Goal: Information Seeking & Learning: Learn about a topic

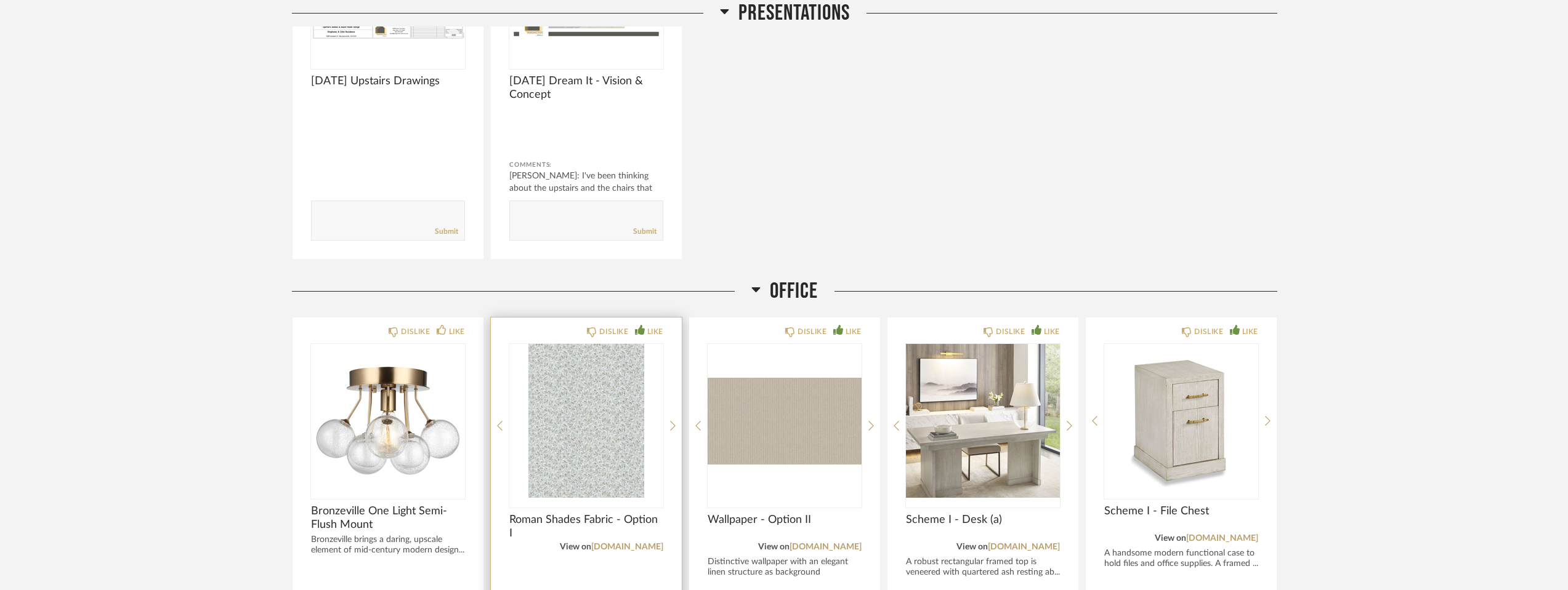
scroll to position [2111, 0]
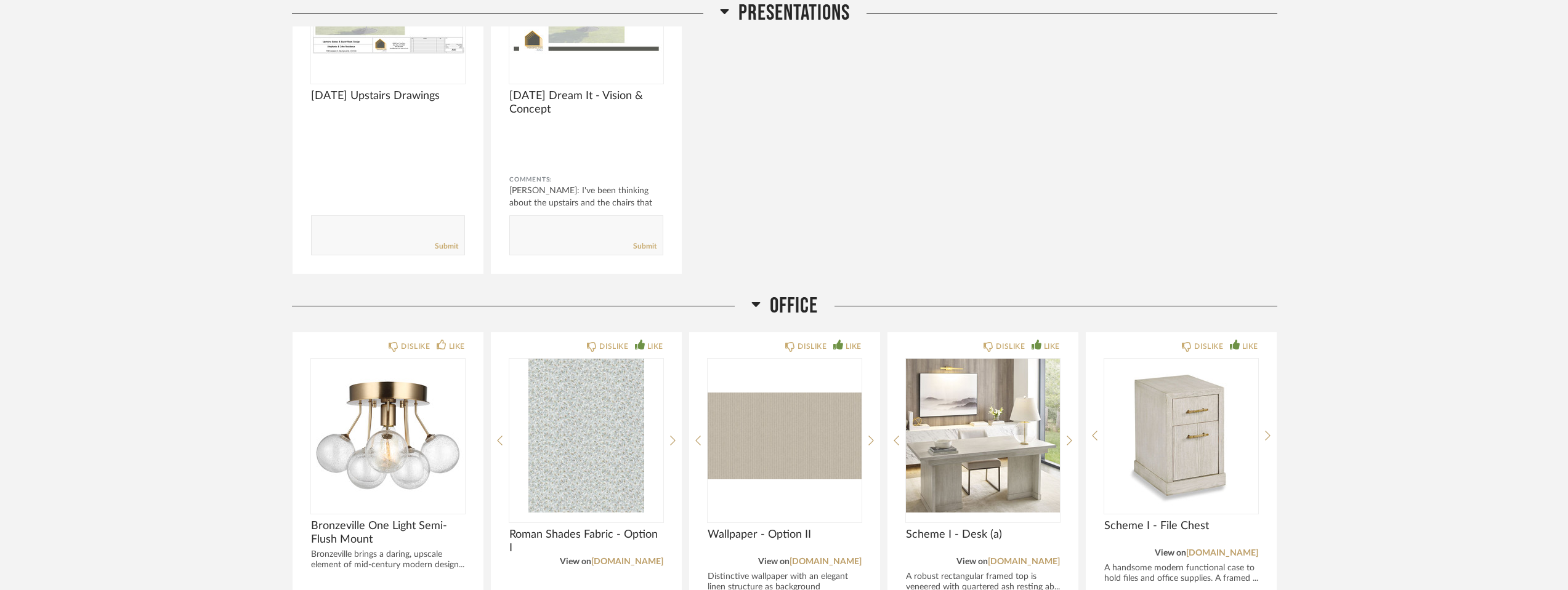
click at [757, 302] on icon at bounding box center [755, 304] width 10 height 15
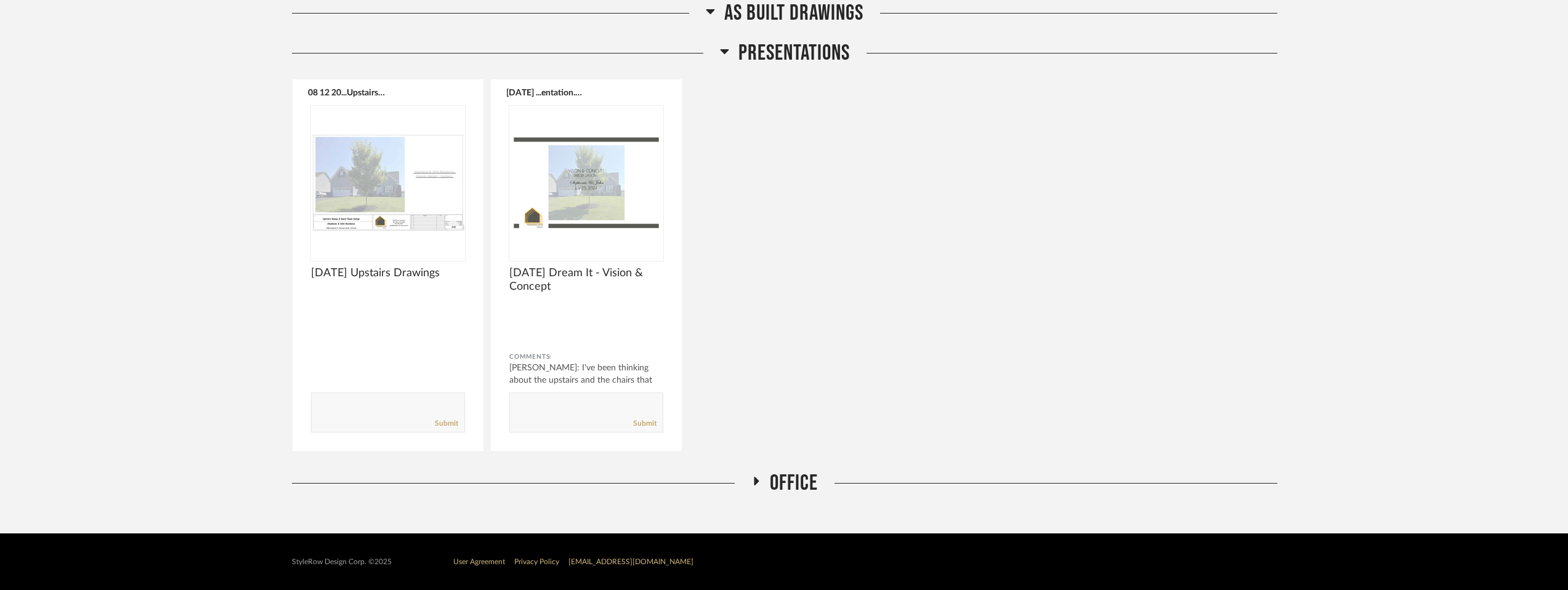
scroll to position [1933, 0]
click at [757, 482] on icon at bounding box center [757, 481] width 5 height 9
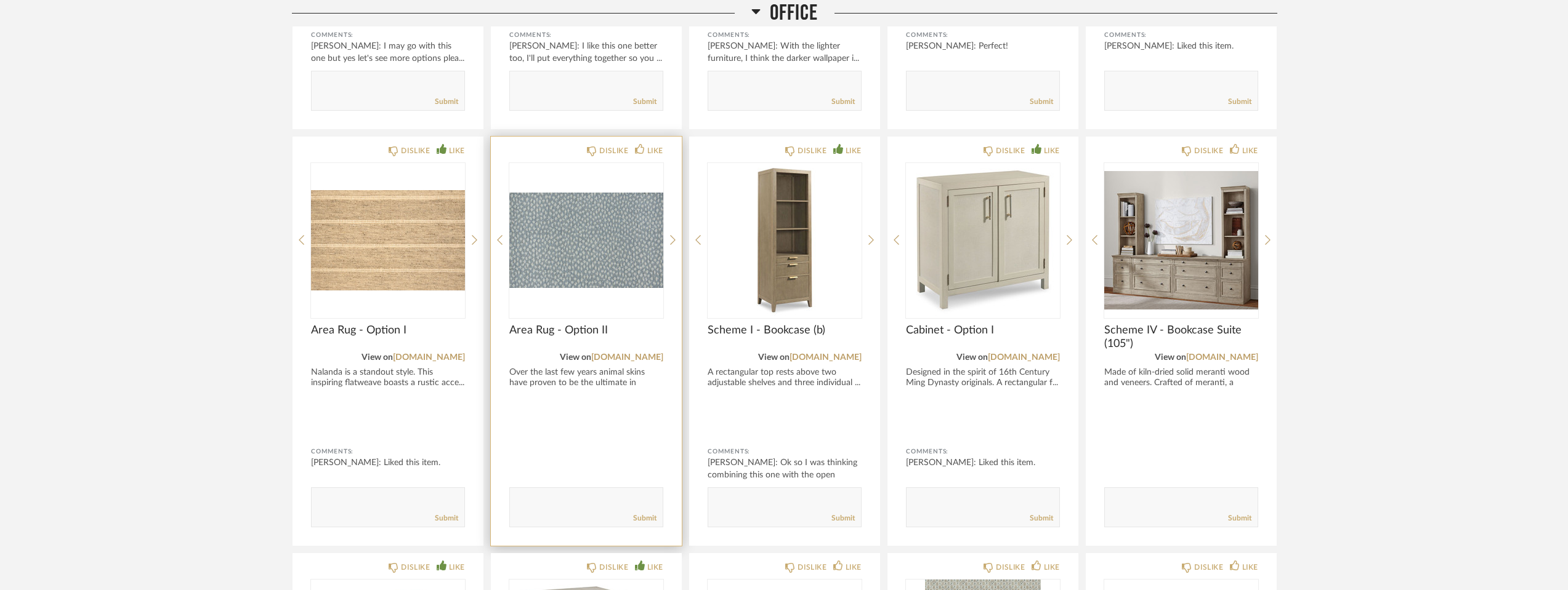
scroll to position [2726, 0]
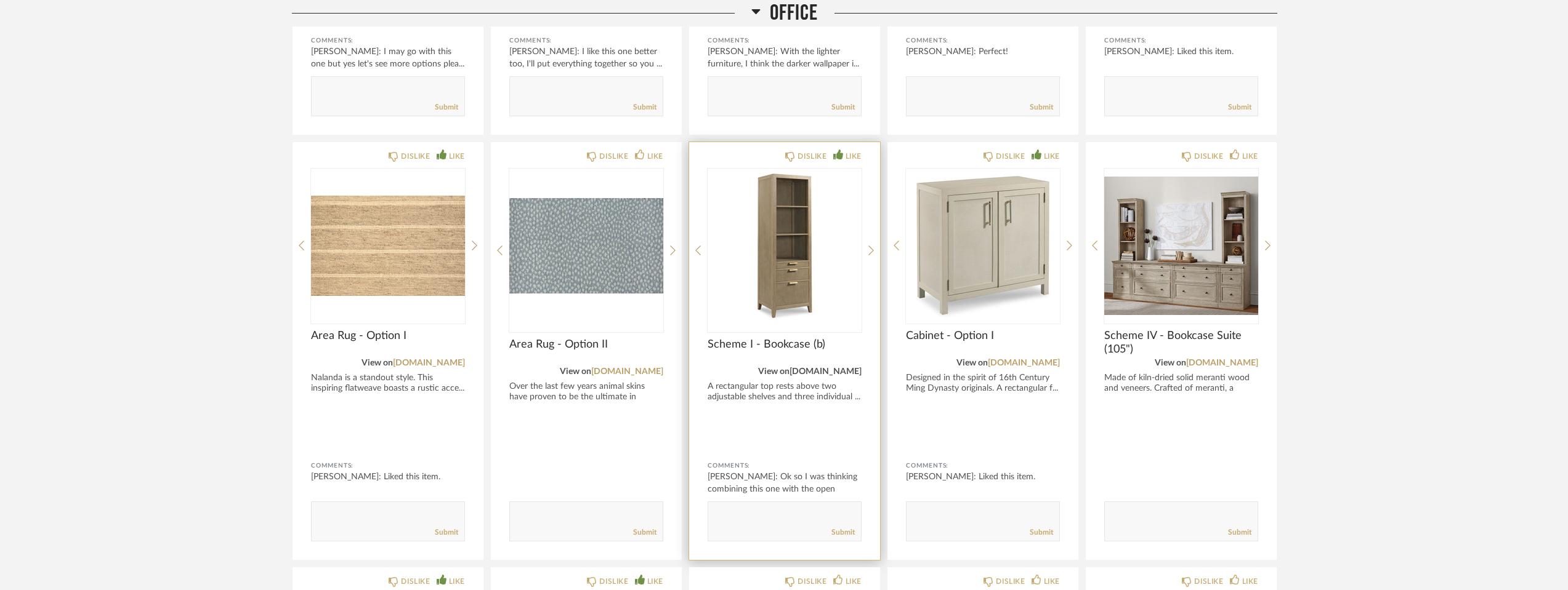
click at [794, 371] on link "[DOMAIN_NAME]" at bounding box center [826, 372] width 72 height 9
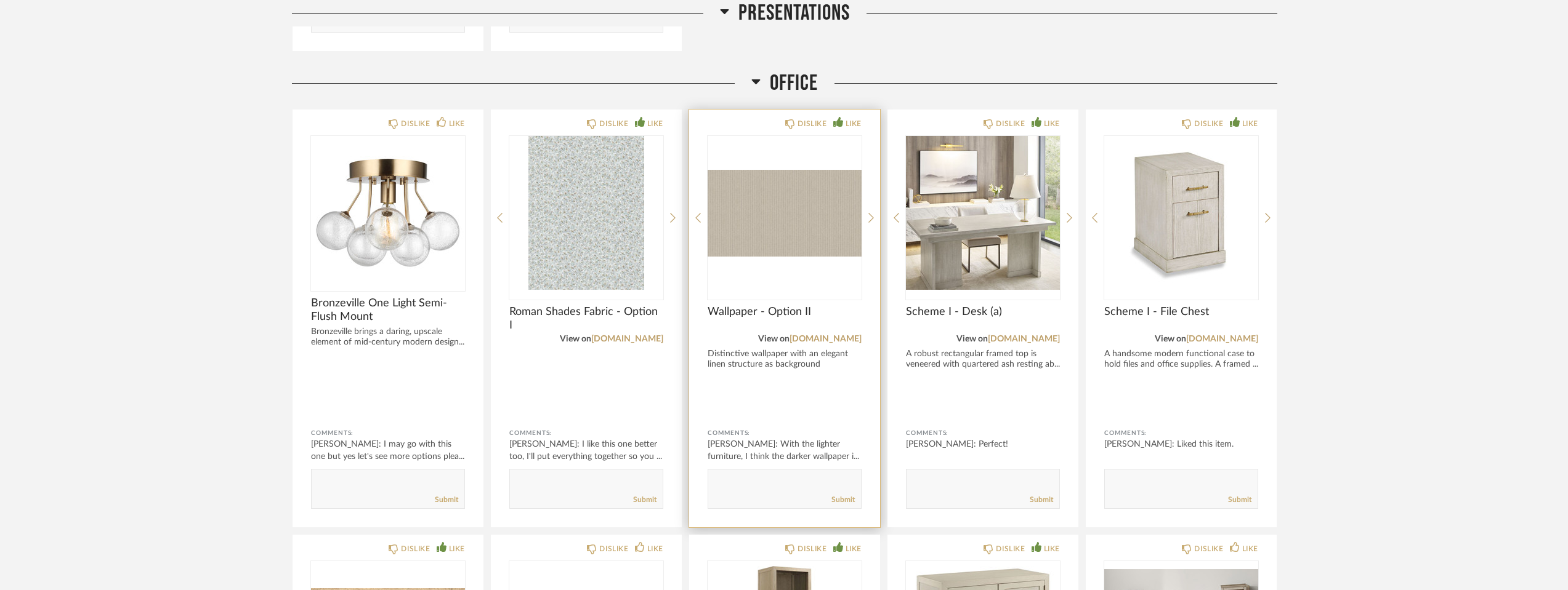
scroll to position [2295, 0]
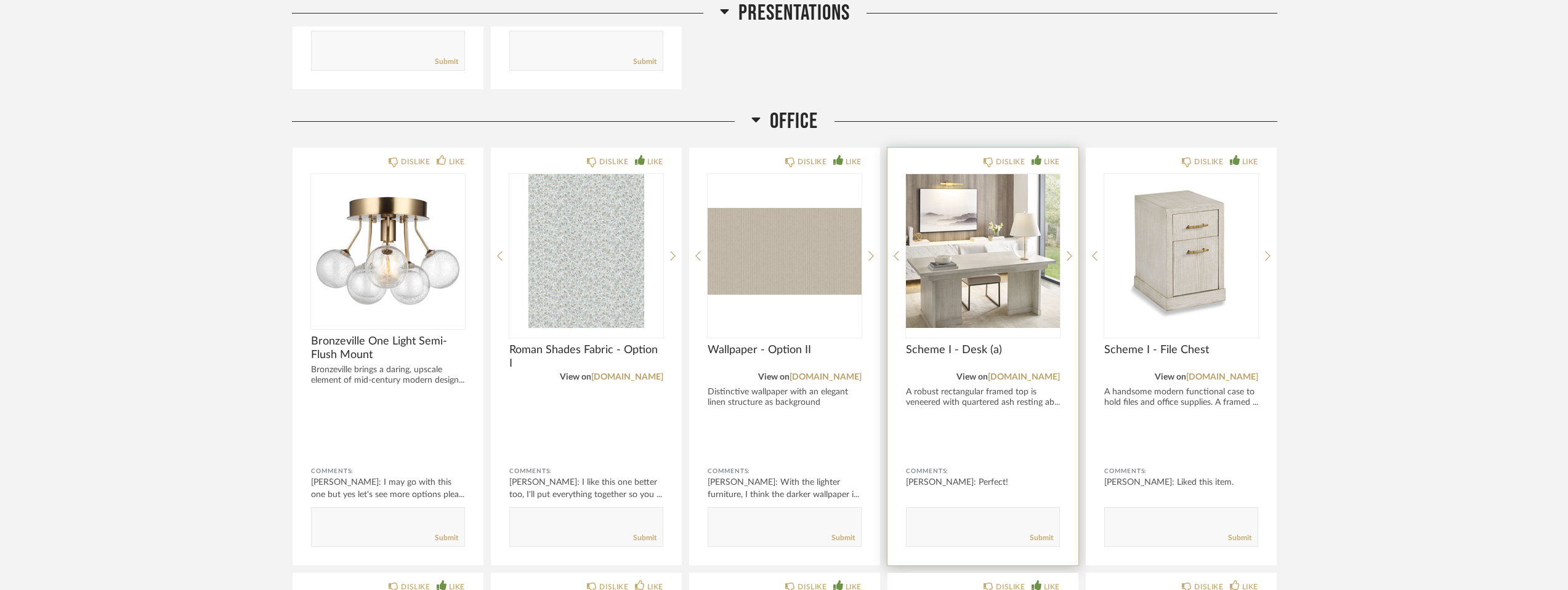
click at [1025, 274] on img "0" at bounding box center [982, 250] width 154 height 154
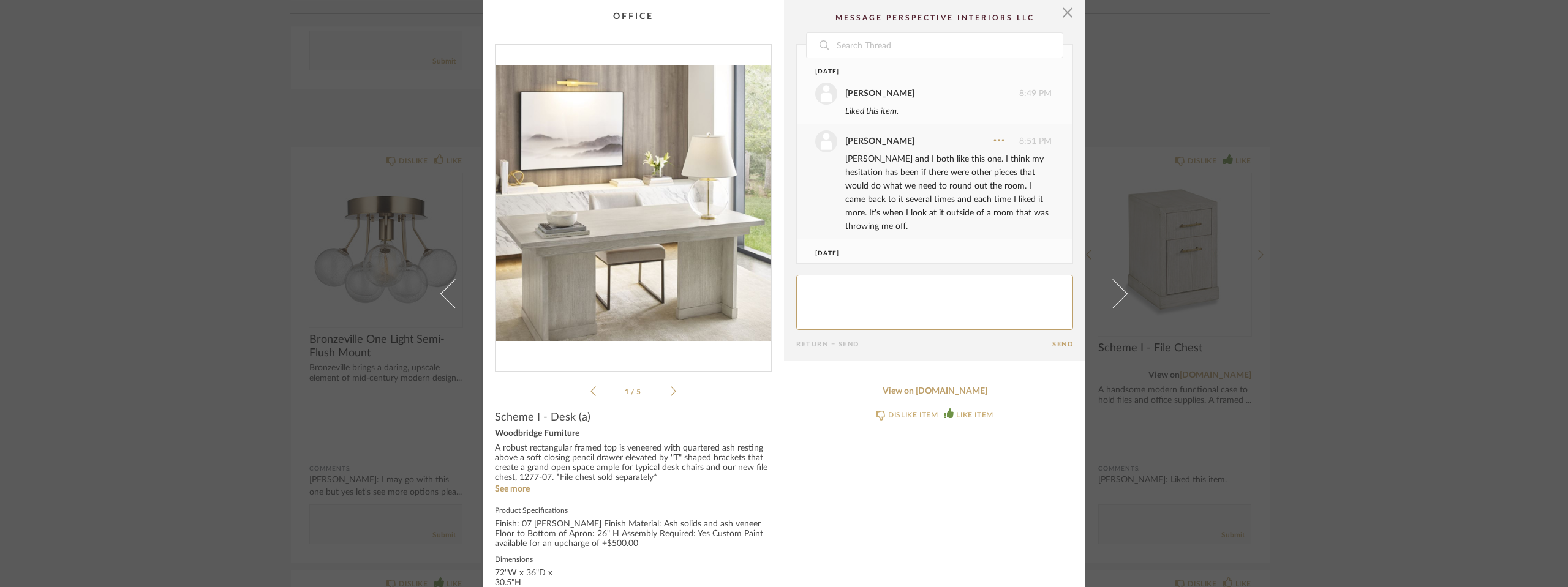
scroll to position [52, 0]
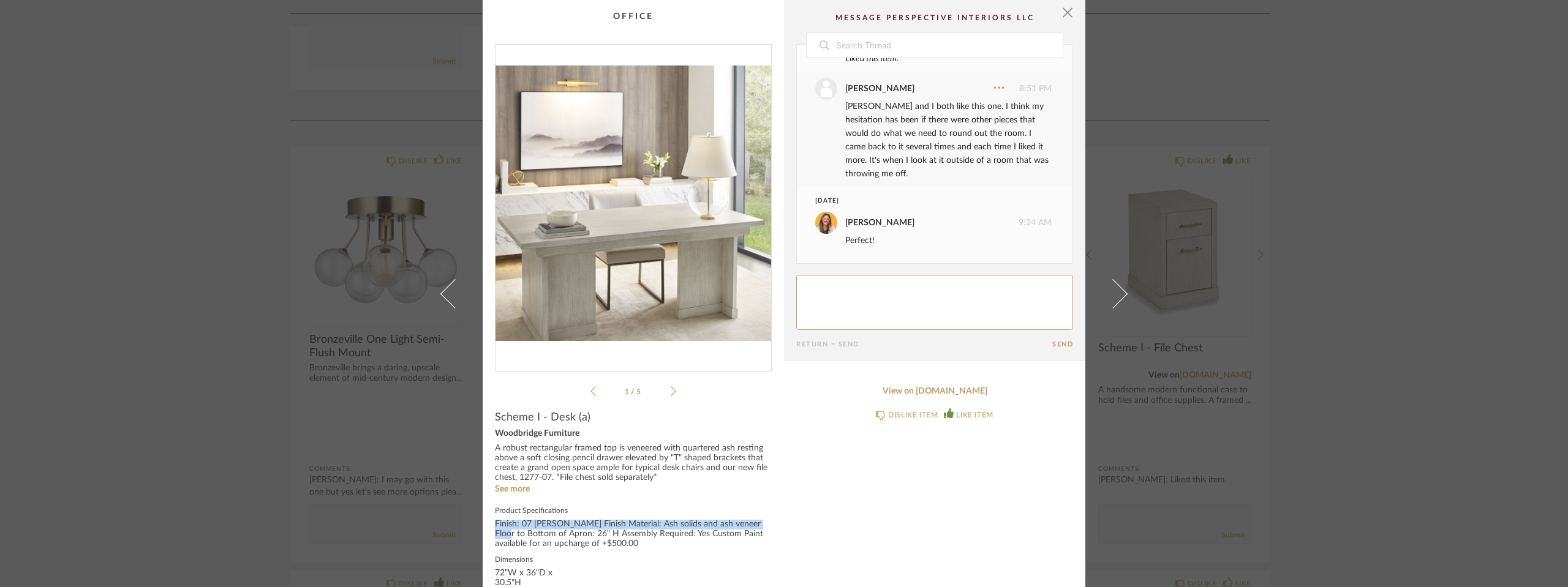
drag, startPoint x: 492, startPoint y: 524, endPoint x: 757, endPoint y: 528, distance: 265.0
click at [757, 528] on div "Finish: 07 [PERSON_NAME] Finish Material: Ash solids and ash veneer Floor to Bo…" at bounding box center [633, 535] width 277 height 30
click at [611, 520] on div "Finish: 07 [PERSON_NAME] Finish Material: Ash solids and ash veneer Floor to Bo…" at bounding box center [633, 535] width 277 height 30
drag, startPoint x: 491, startPoint y: 522, endPoint x: 605, endPoint y: 528, distance: 114.2
click at [605, 528] on div "Finish: 07 [PERSON_NAME] Finish Material: Ash solids and ash veneer Floor to Bo…" at bounding box center [633, 535] width 277 height 30
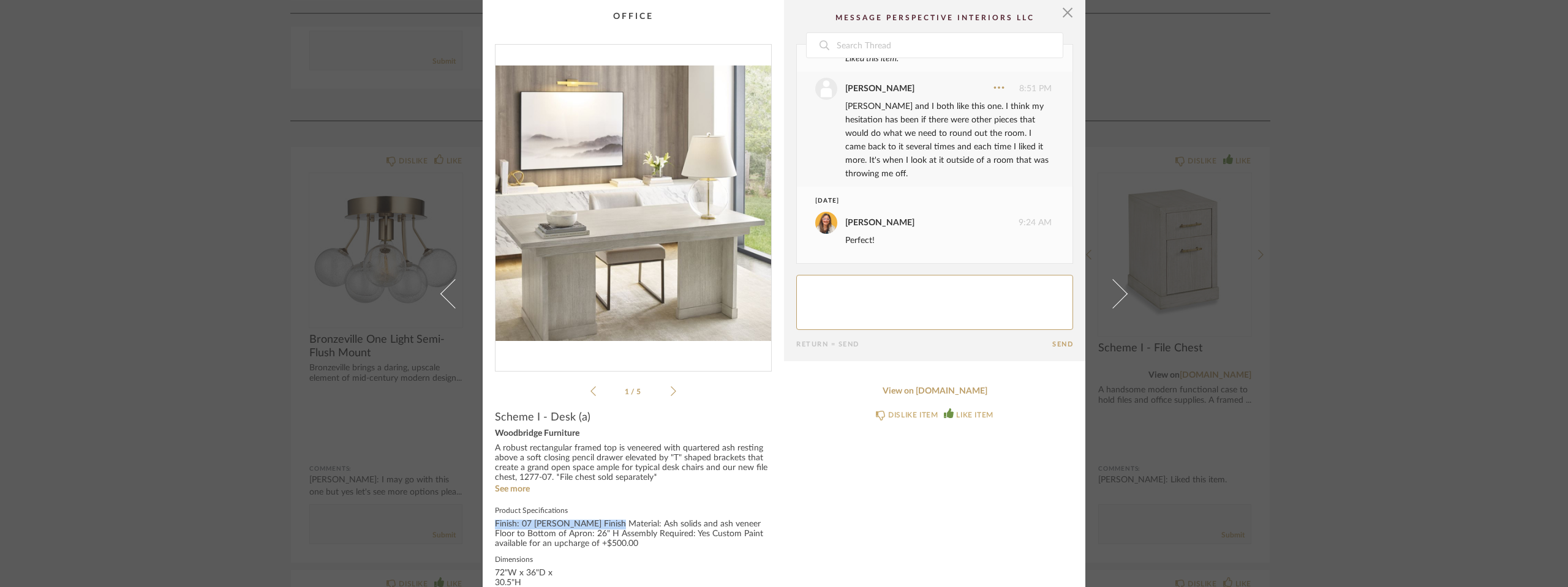
copy div "Finish: 07 [PERSON_NAME] Material"
click at [673, 392] on div "1 / 5" at bounding box center [633, 221] width 277 height 355
click at [671, 392] on icon at bounding box center [673, 391] width 5 height 11
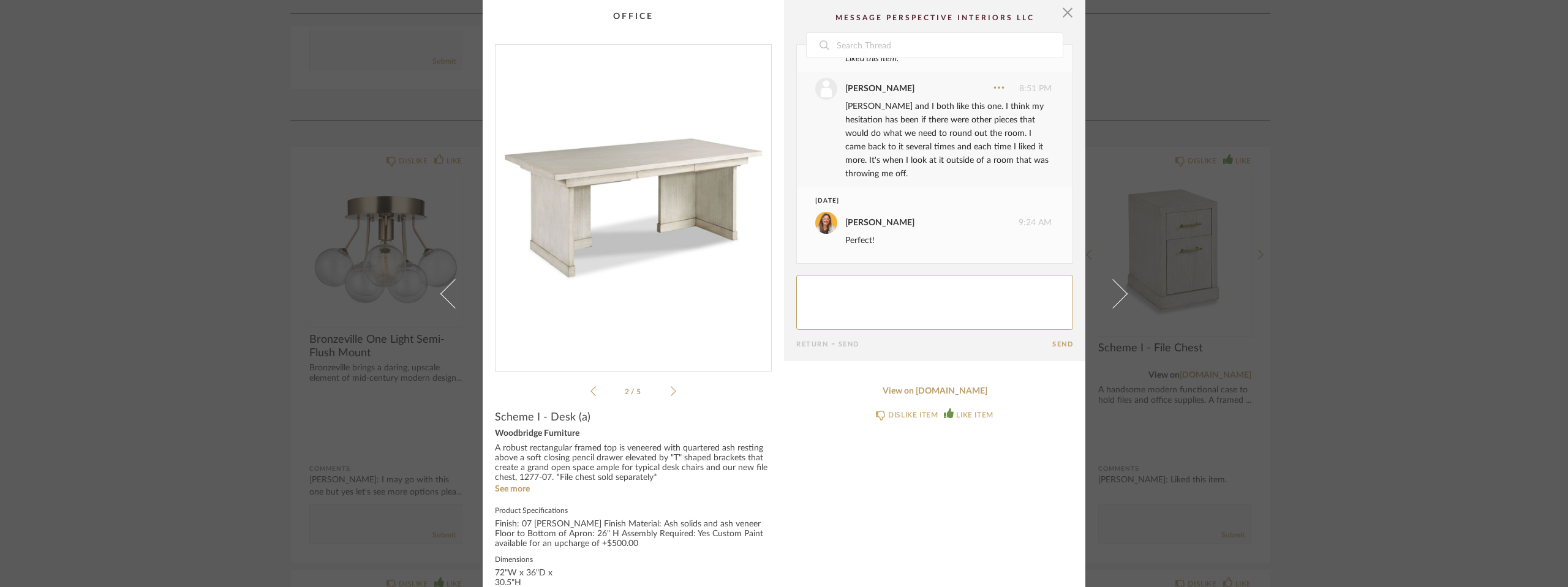
click at [671, 392] on icon at bounding box center [673, 391] width 5 height 11
click at [591, 391] on icon at bounding box center [593, 391] width 5 height 11
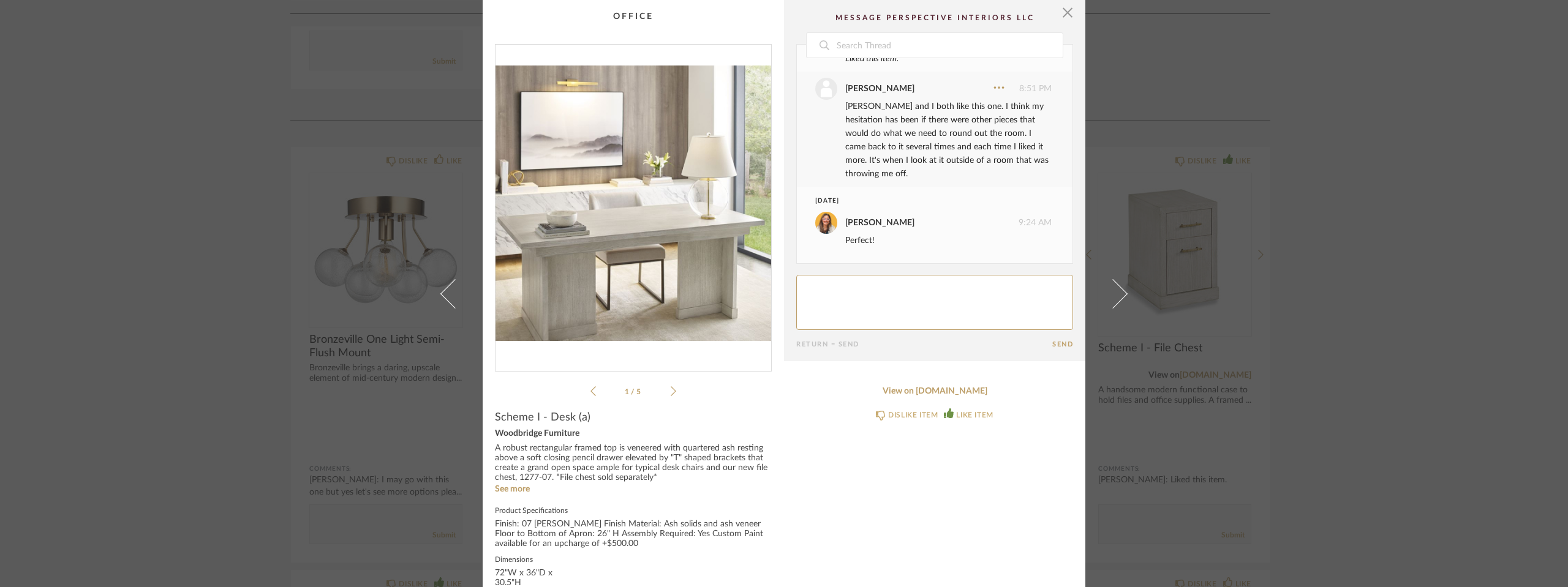
click at [672, 391] on div "1 / 5" at bounding box center [633, 221] width 277 height 355
click at [671, 392] on icon at bounding box center [673, 391] width 5 height 11
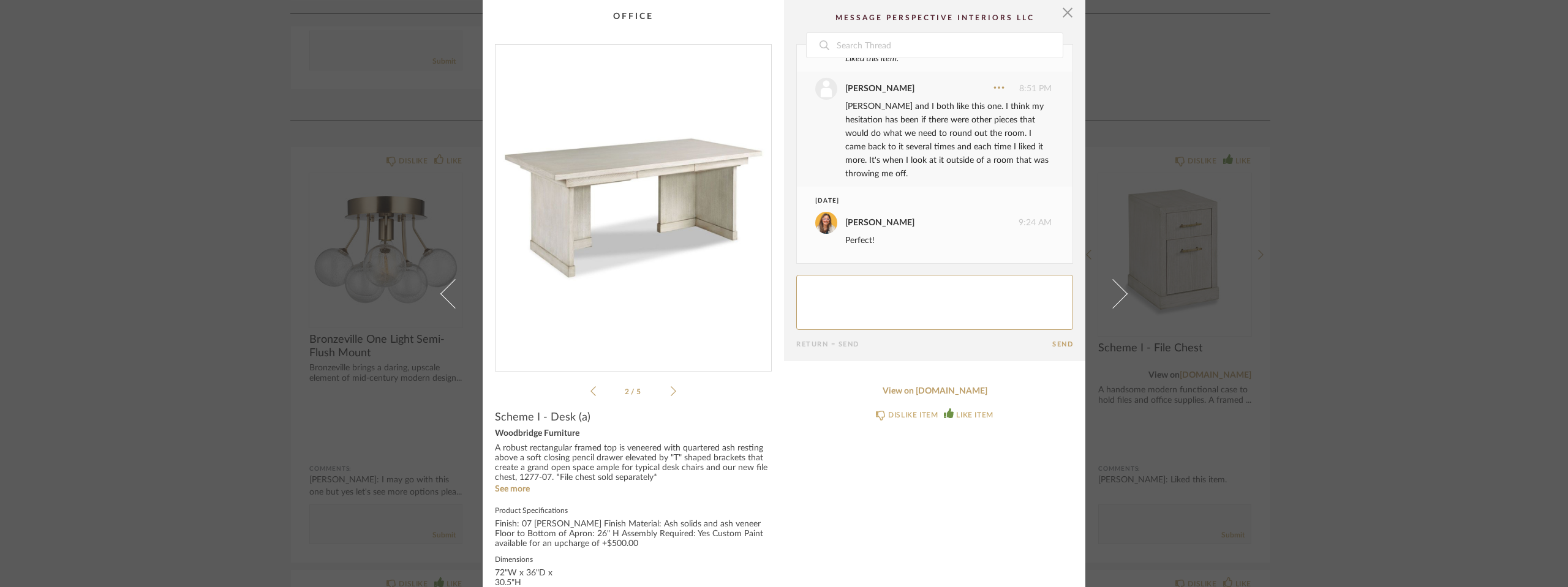
click at [671, 392] on icon at bounding box center [673, 391] width 5 height 11
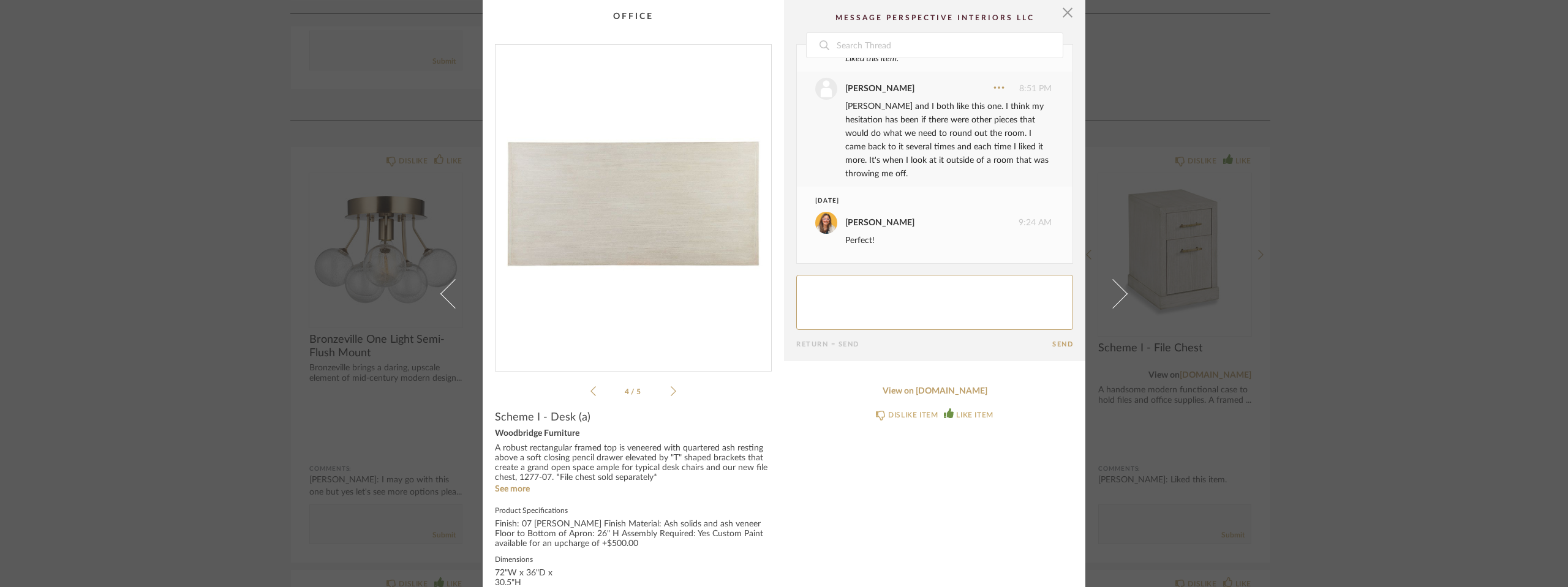
click at [671, 392] on icon at bounding box center [673, 391] width 5 height 11
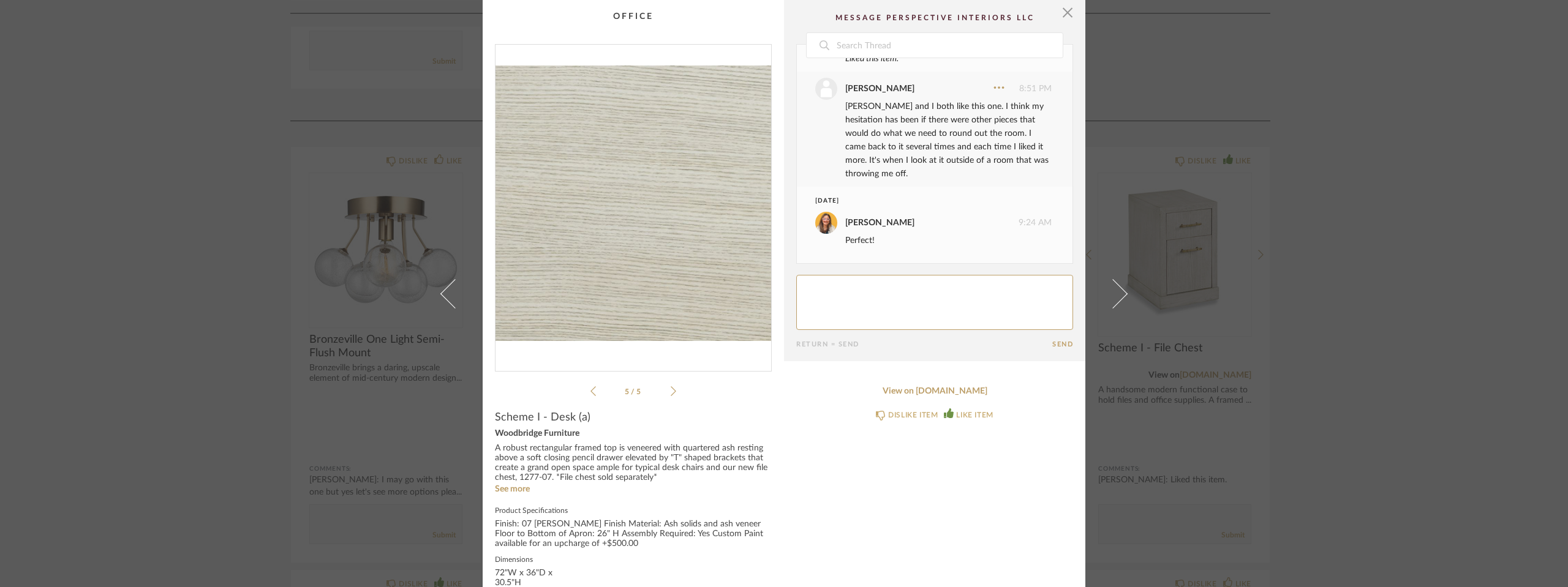
click at [671, 392] on icon at bounding box center [673, 391] width 5 height 11
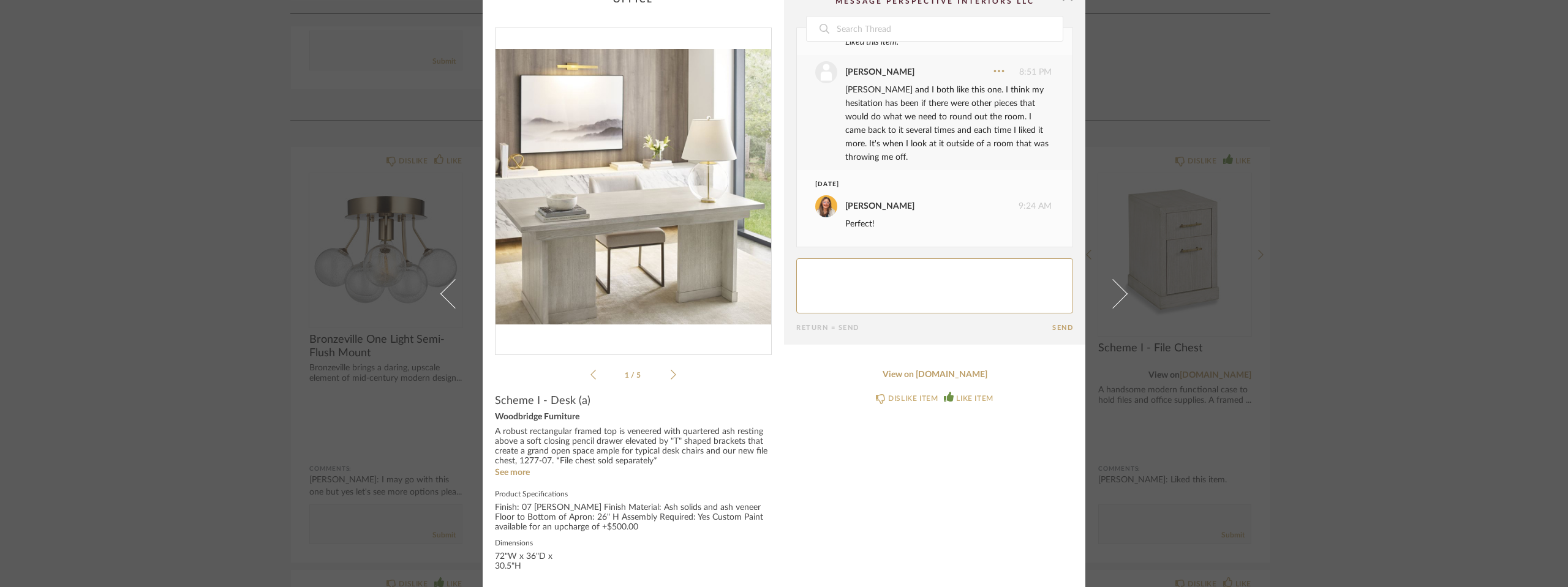
scroll to position [24, 0]
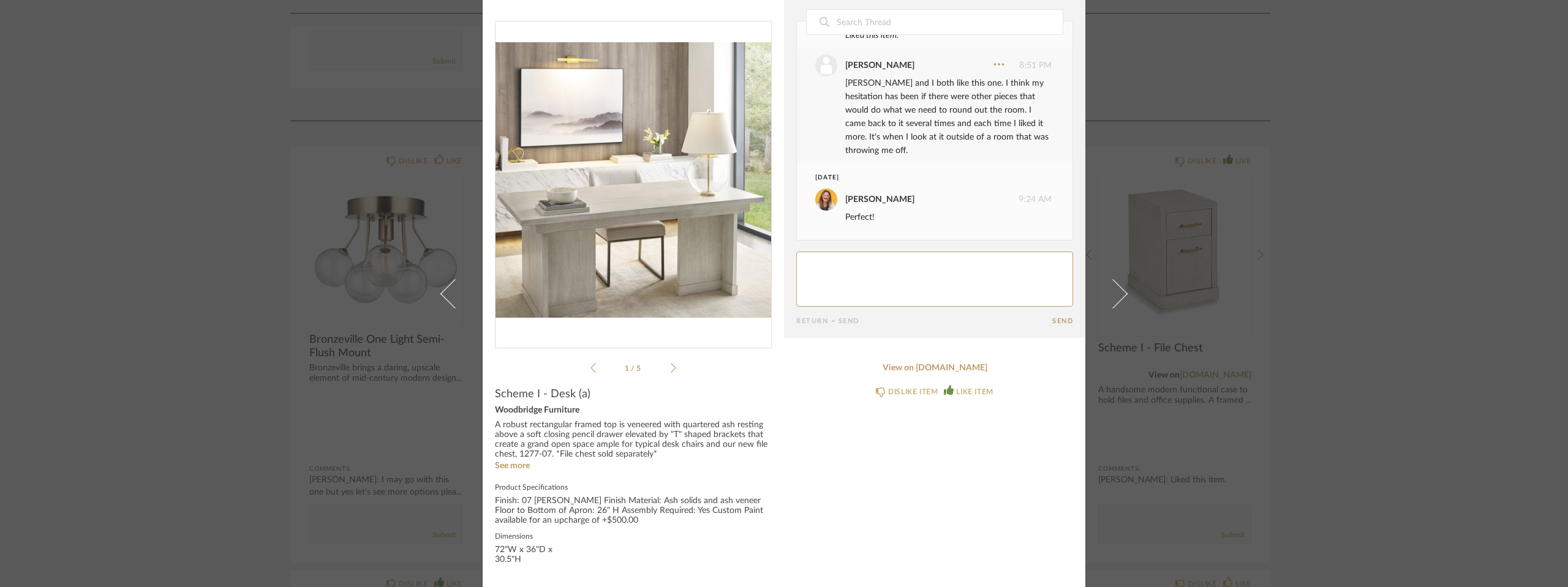
click at [594, 453] on div "A robust rectangular framed top is veneered with quartered ash resting above a …" at bounding box center [633, 440] width 277 height 39
drag, startPoint x: 573, startPoint y: 520, endPoint x: 489, endPoint y: 502, distance: 85.9
click at [489, 502] on cpp-summary-info "Scheme I - Desk (a) Woodbridge Furniture A robust rectangular framed top is ven…" at bounding box center [633, 475] width 301 height 200
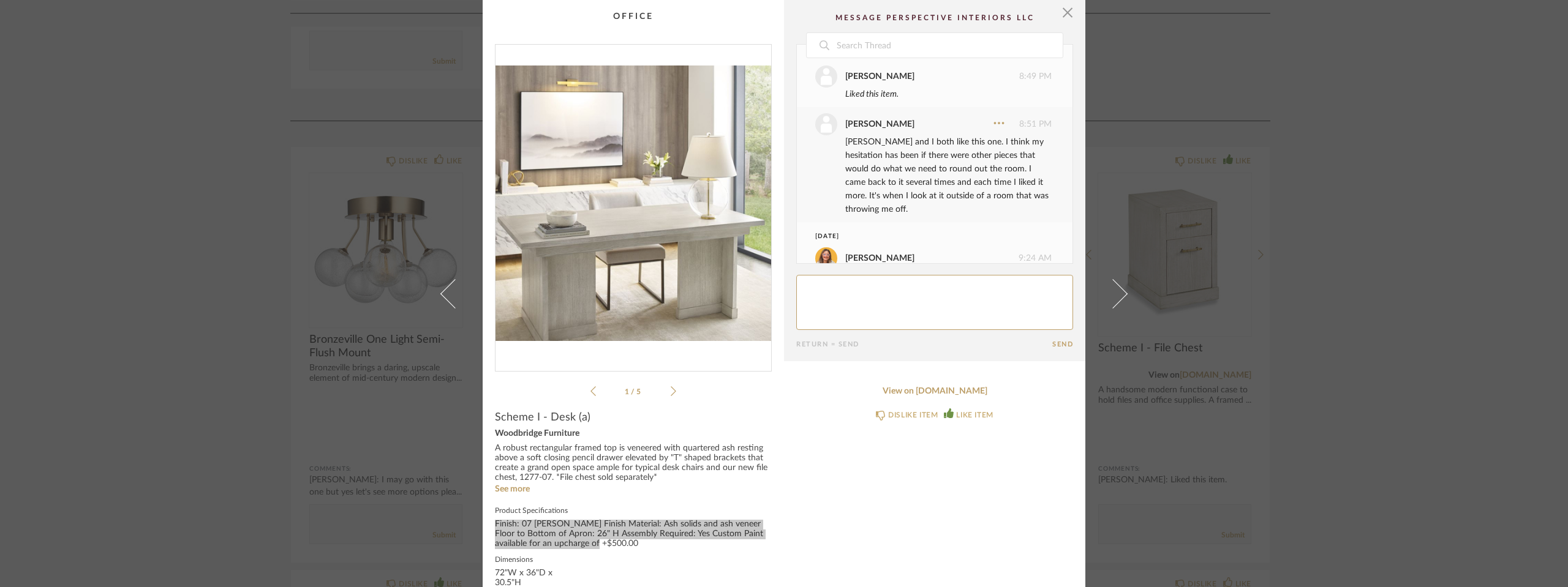
scroll to position [0, 0]
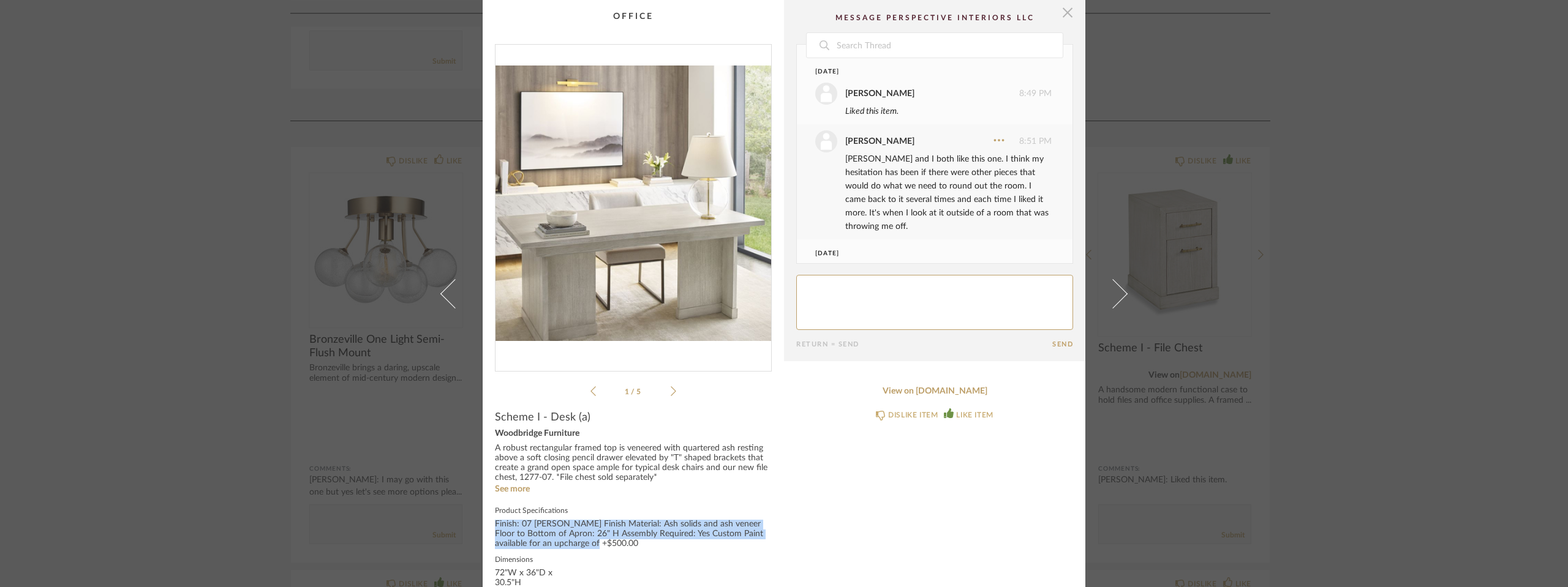
click at [1060, 15] on span "button" at bounding box center [1067, 12] width 24 height 24
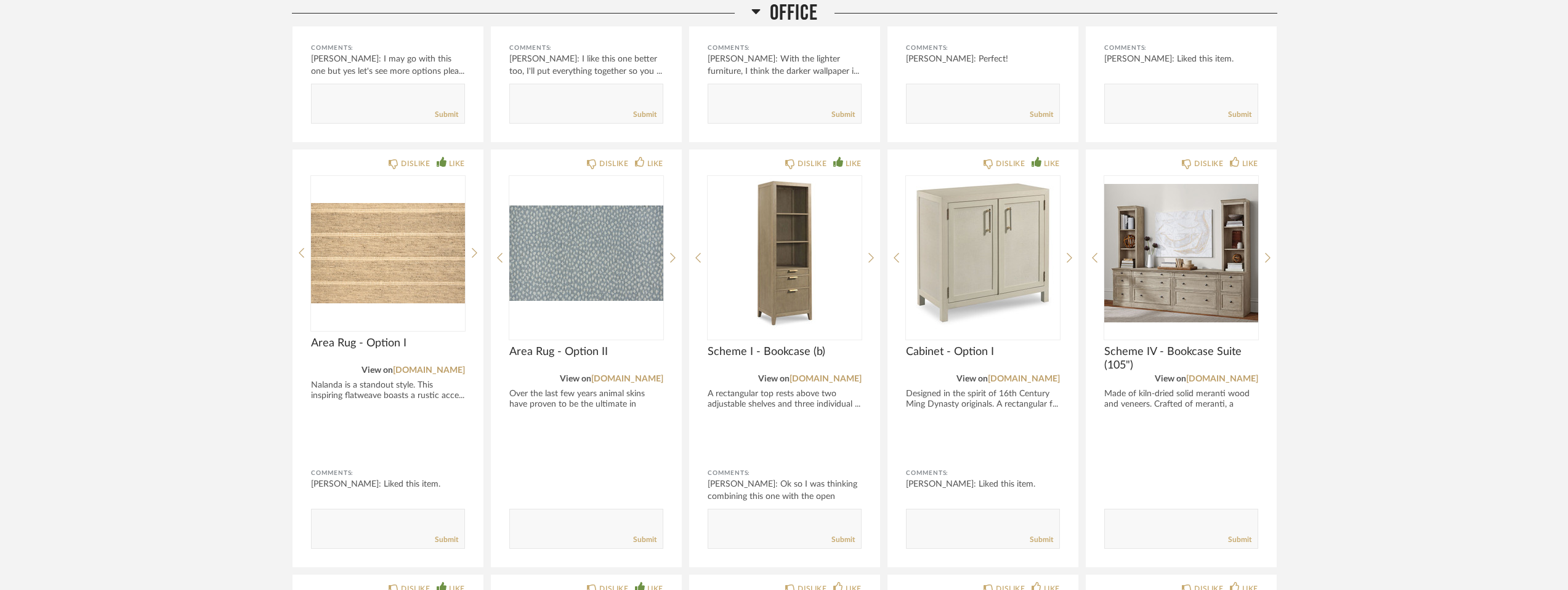
scroll to position [2726, 0]
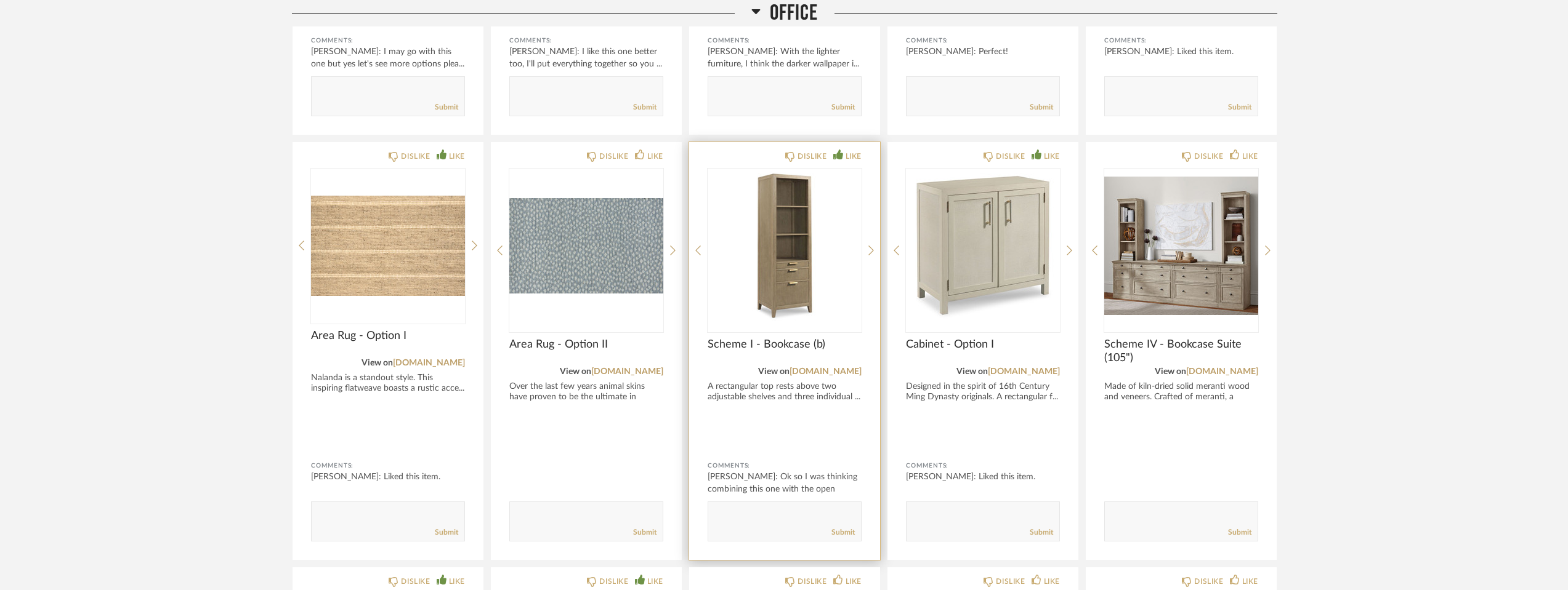
click at [784, 256] on img "0" at bounding box center [784, 245] width 154 height 154
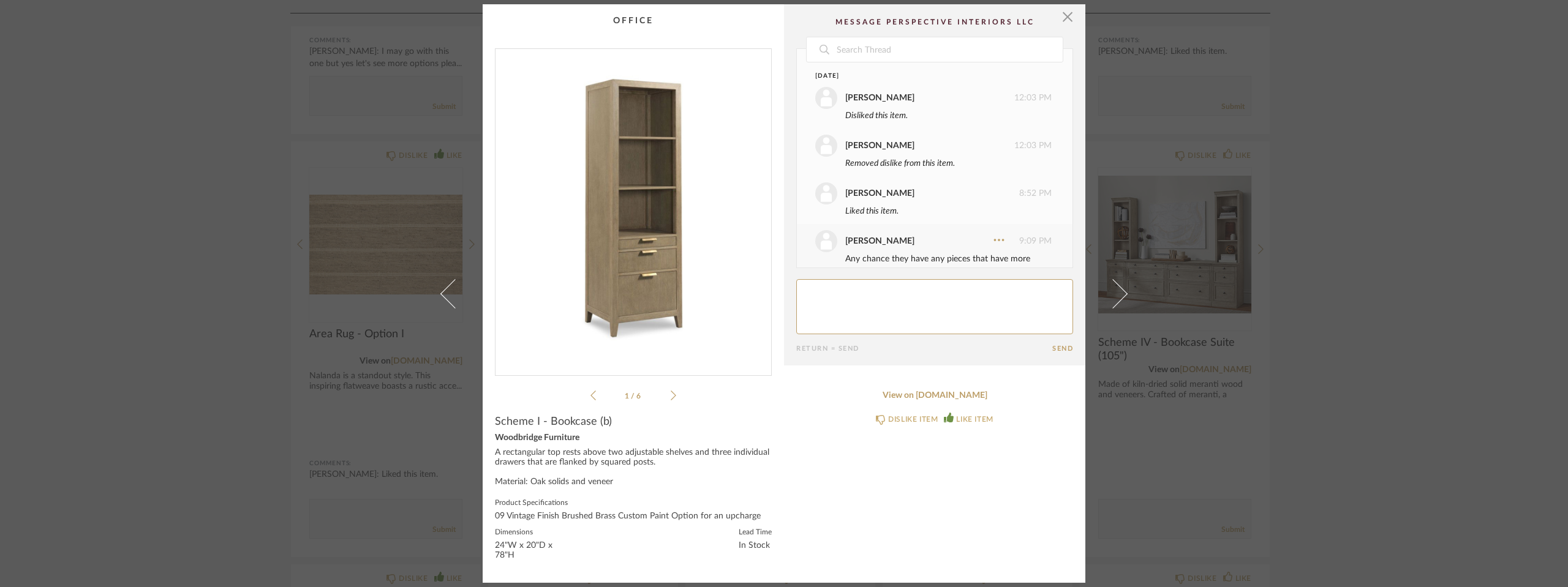
scroll to position [290, 0]
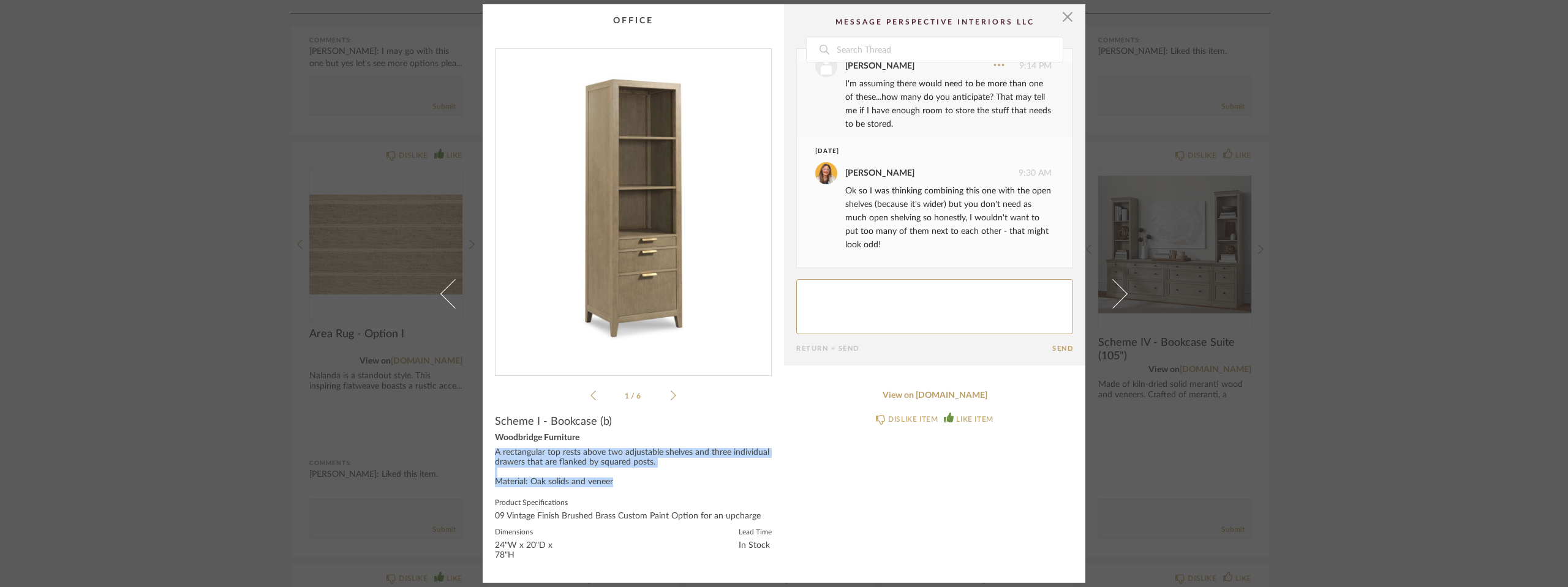
drag, startPoint x: 618, startPoint y: 483, endPoint x: 483, endPoint y: 449, distance: 139.2
click at [483, 449] on cpp-summary-info "Scheme I - Bookcase (b) Woodbridge Furniture A rectangular top rests above two …" at bounding box center [633, 487] width 301 height 168
click at [680, 515] on div "09 Vintage Finish Brushed Brass Custom Paint Option for an upcharge" at bounding box center [633, 516] width 277 height 10
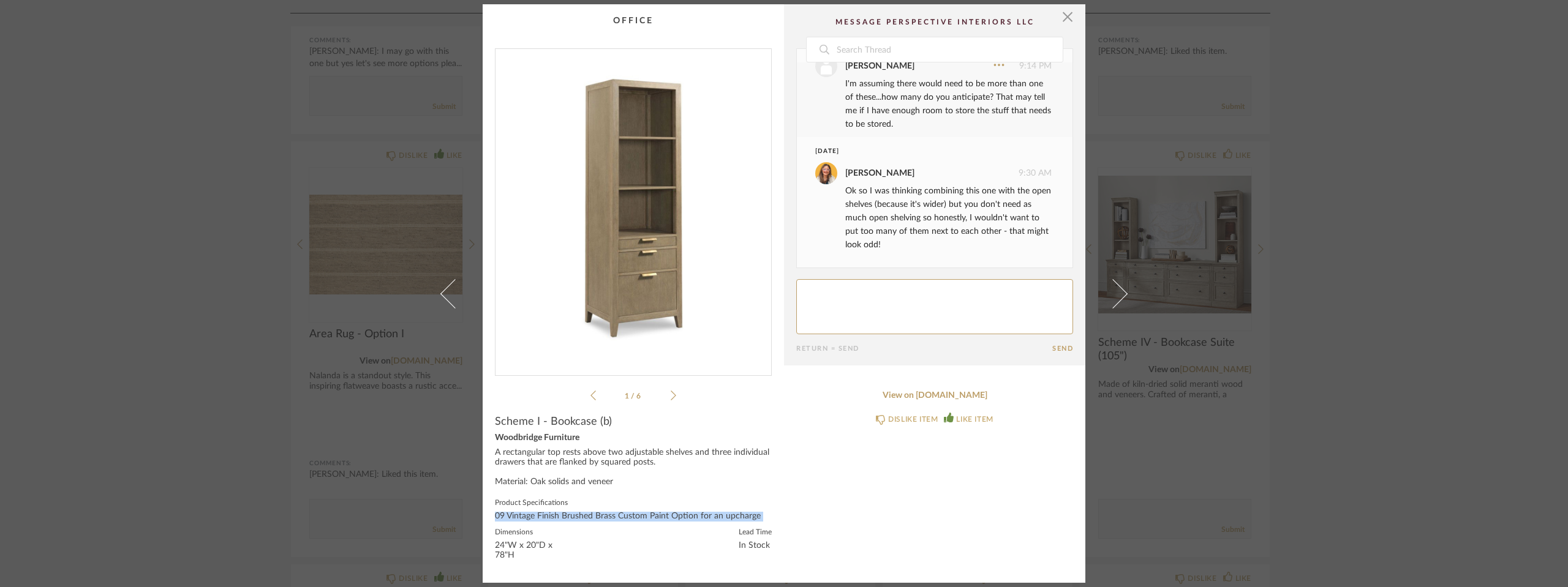
click at [680, 515] on div "09 Vintage Finish Brushed Brass Custom Paint Option for an upcharge" at bounding box center [633, 516] width 277 height 10
click at [868, 508] on div "View on [DOMAIN_NAME] DISLIKE ITEM LIKE ITEM" at bounding box center [935, 474] width 301 height 192
click at [671, 391] on icon at bounding box center [673, 396] width 5 height 11
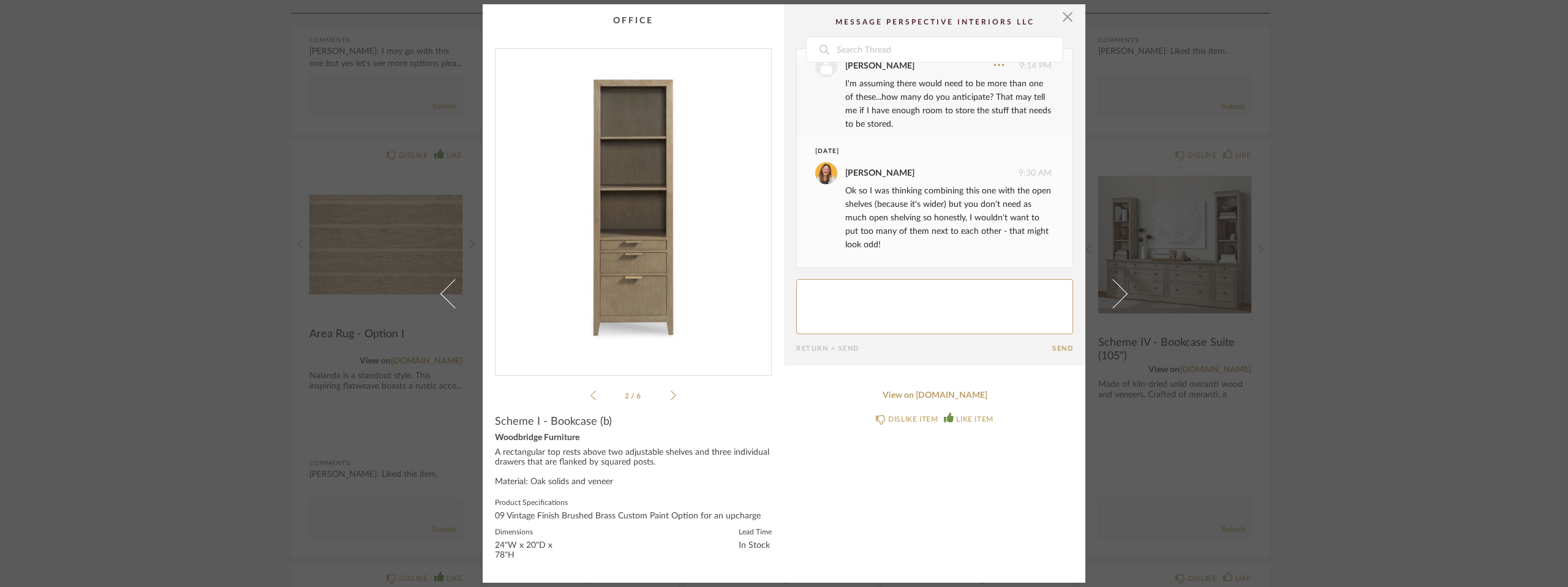
click at [671, 391] on icon at bounding box center [673, 396] width 5 height 11
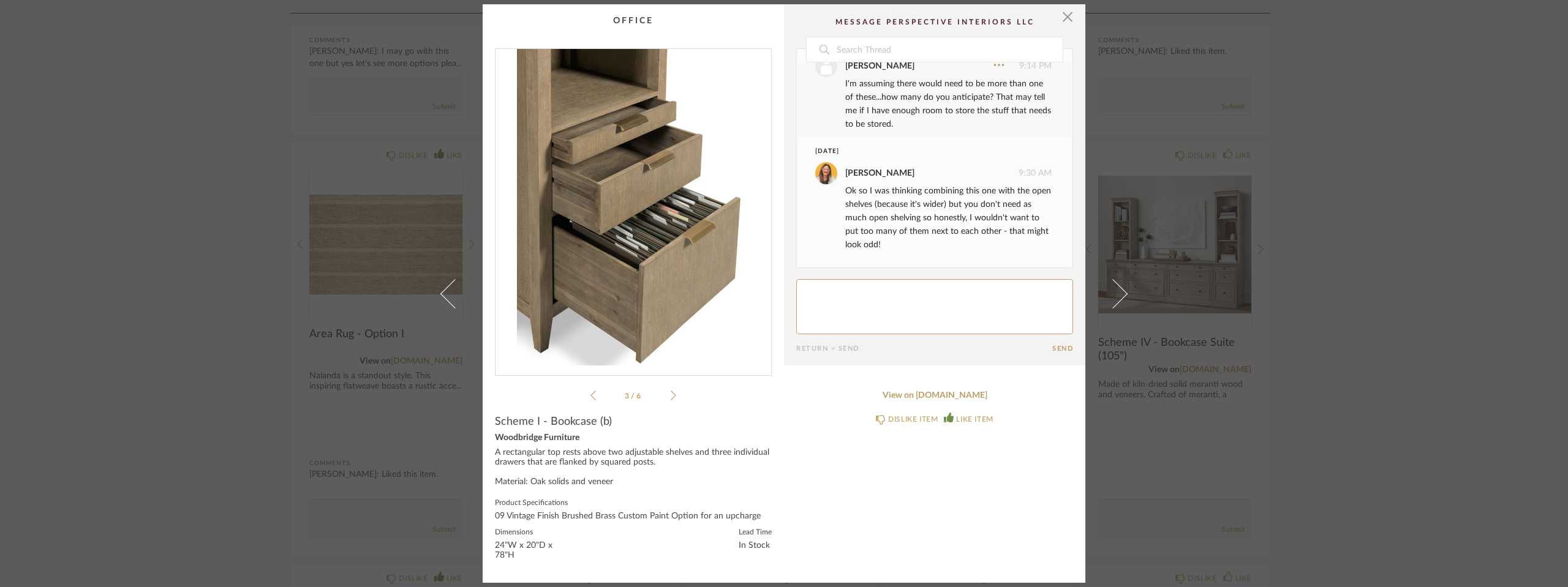
click at [671, 391] on icon at bounding box center [673, 396] width 5 height 11
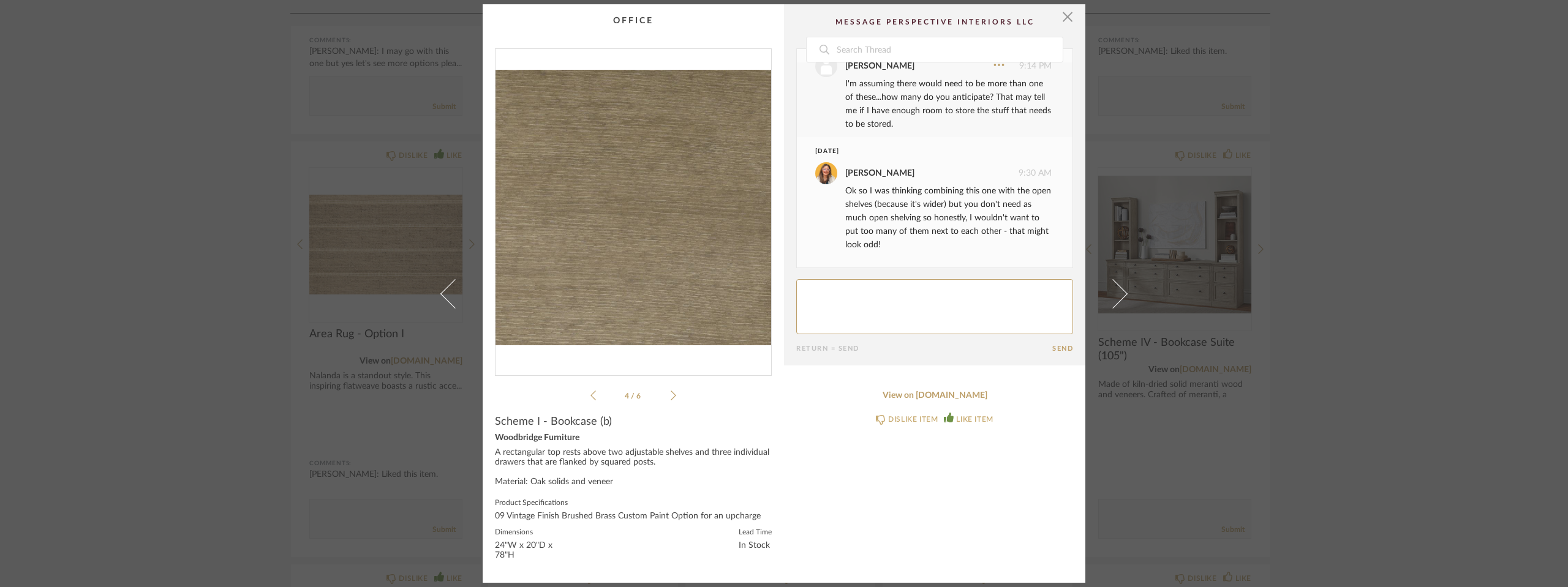
click at [671, 391] on icon at bounding box center [673, 396] width 5 height 11
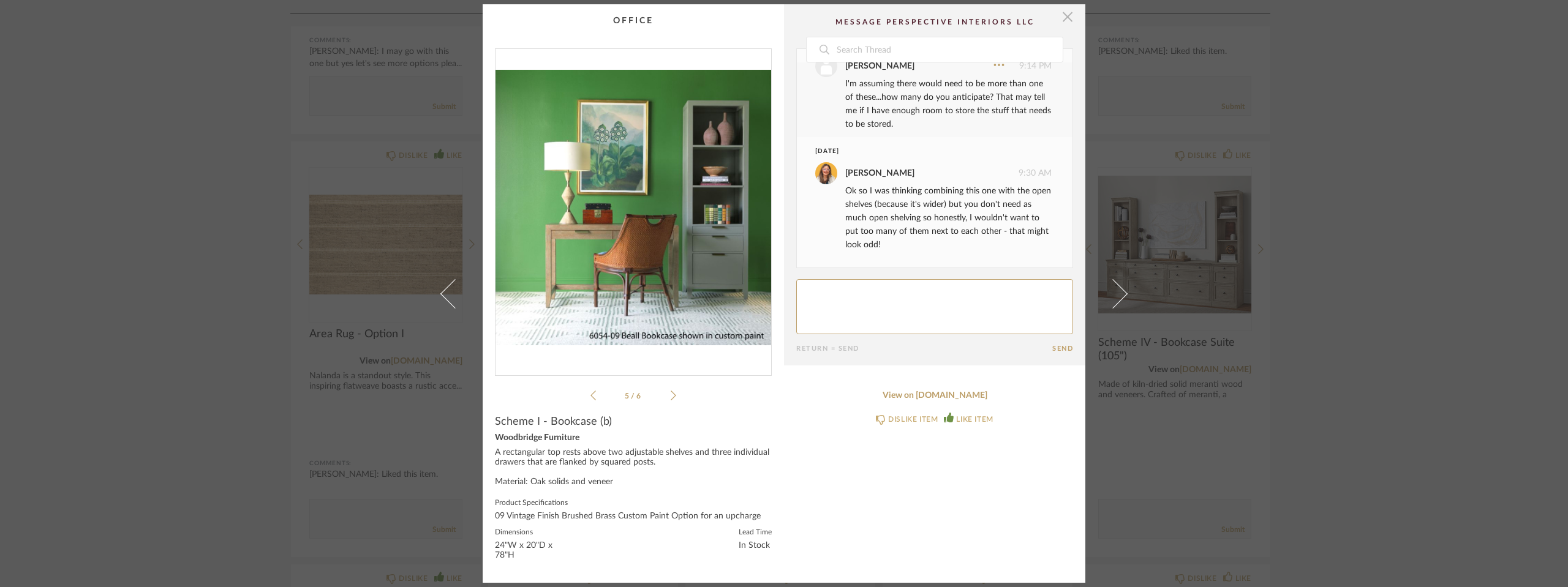
click at [1065, 16] on span "button" at bounding box center [1067, 17] width 24 height 24
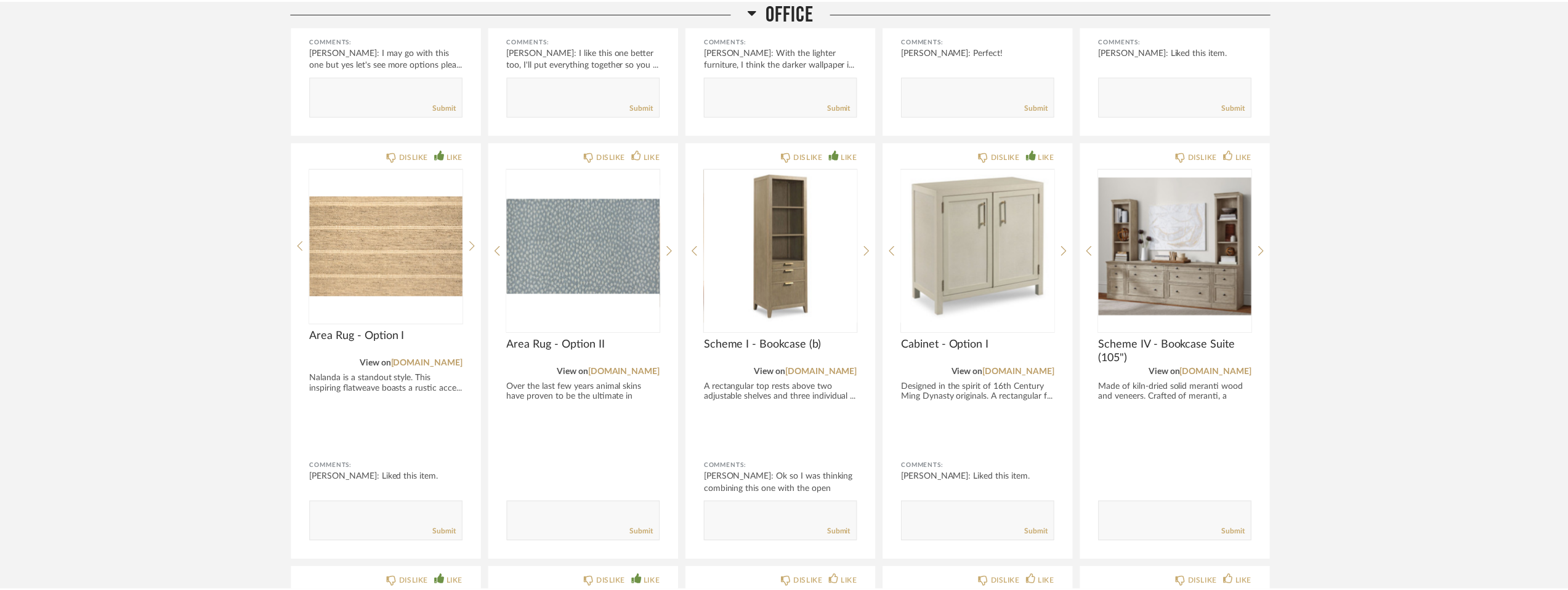
scroll to position [2726, 0]
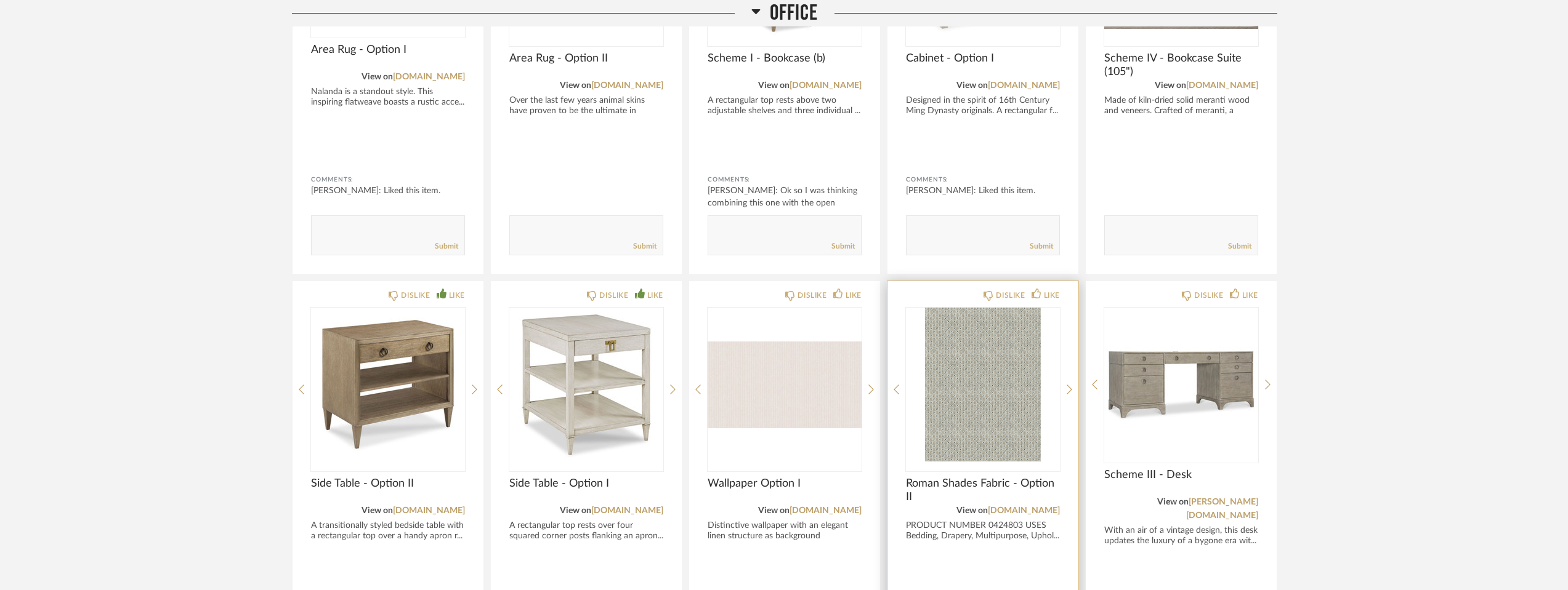
scroll to position [3034, 0]
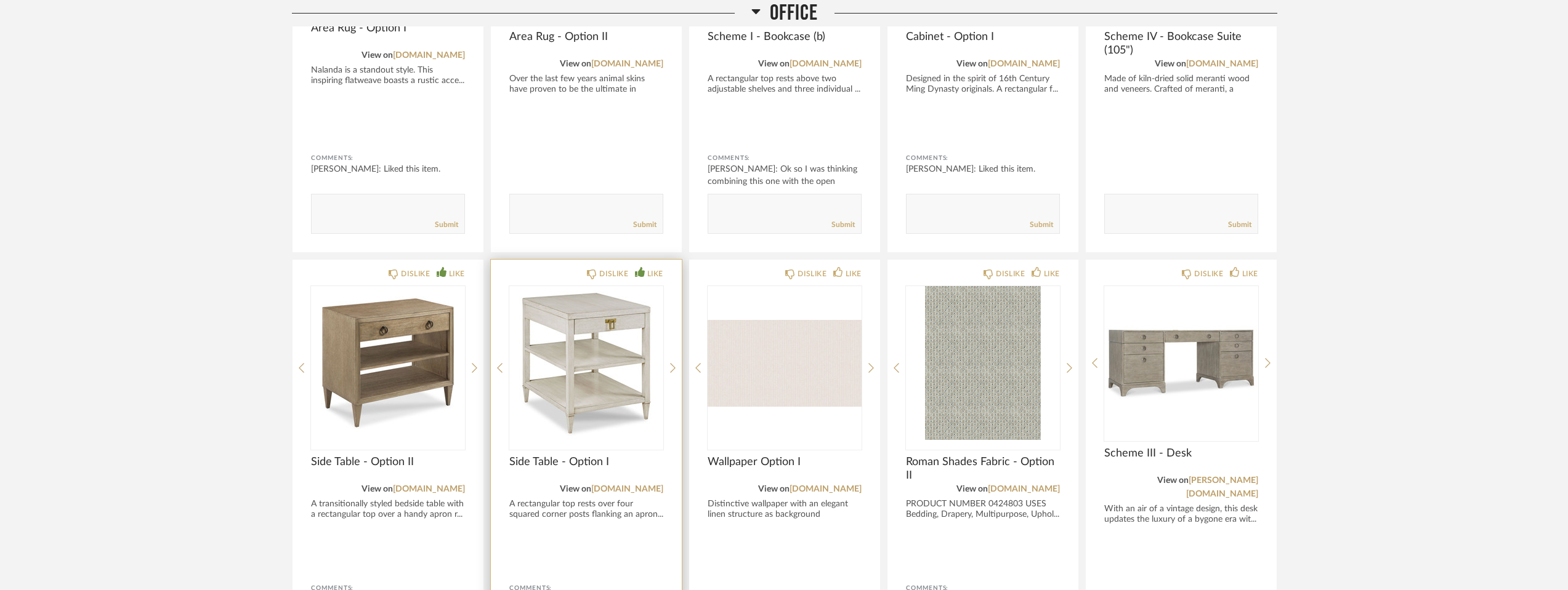
click at [593, 309] on img "0" at bounding box center [586, 363] width 154 height 154
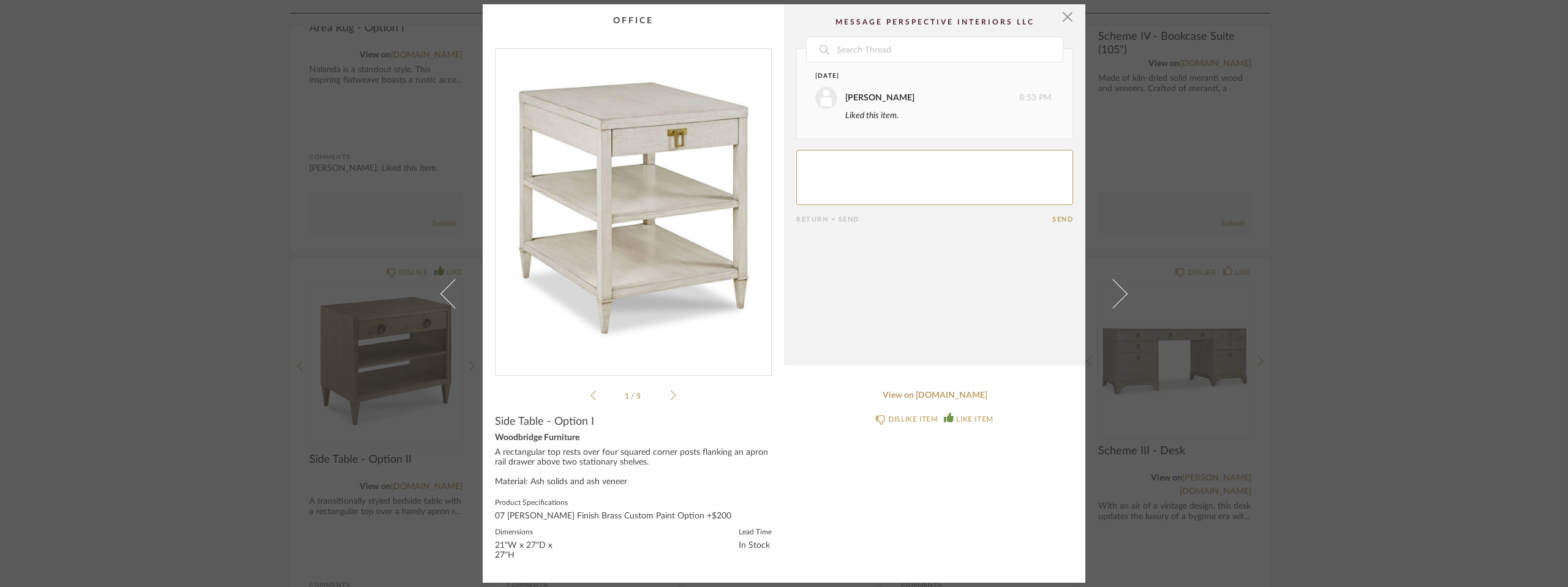
click at [266, 368] on div "× 1 / 5 Date [DATE] [PERSON_NAME] 8:53 PM Liked this item. Return = Send Send S…" at bounding box center [784, 294] width 1568 height 587
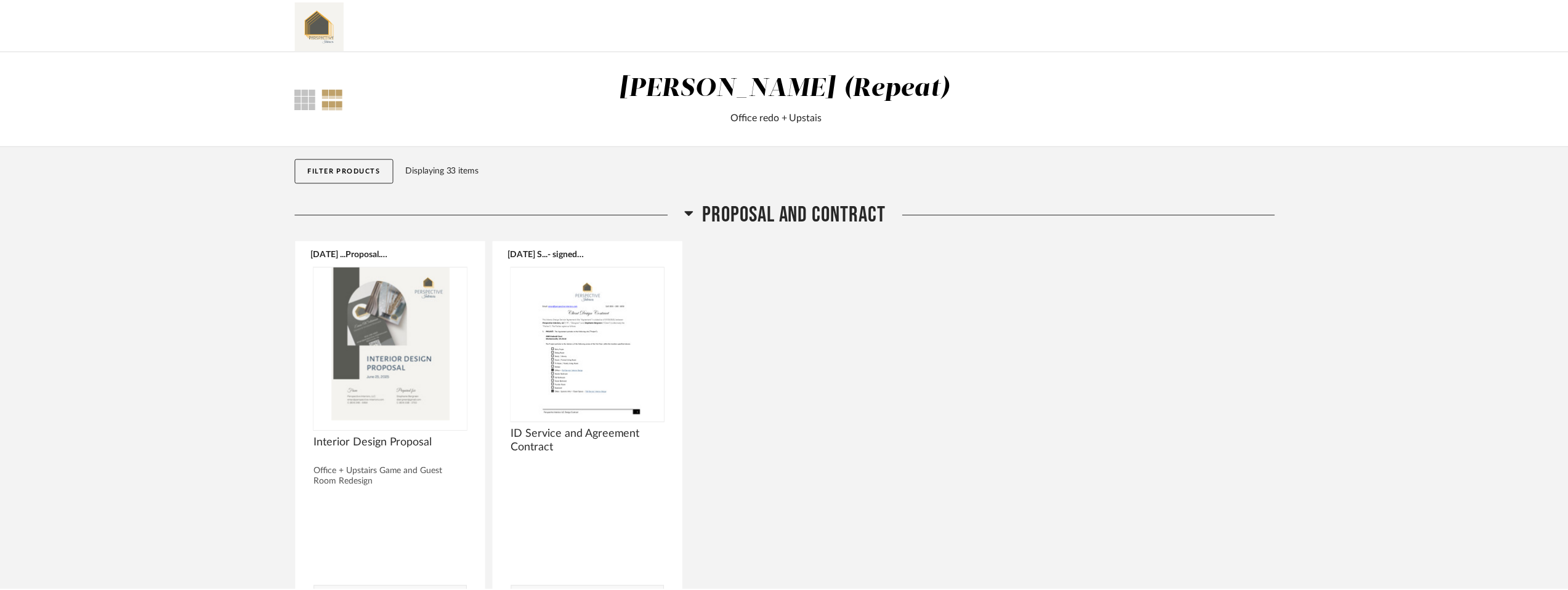
scroll to position [3034, 0]
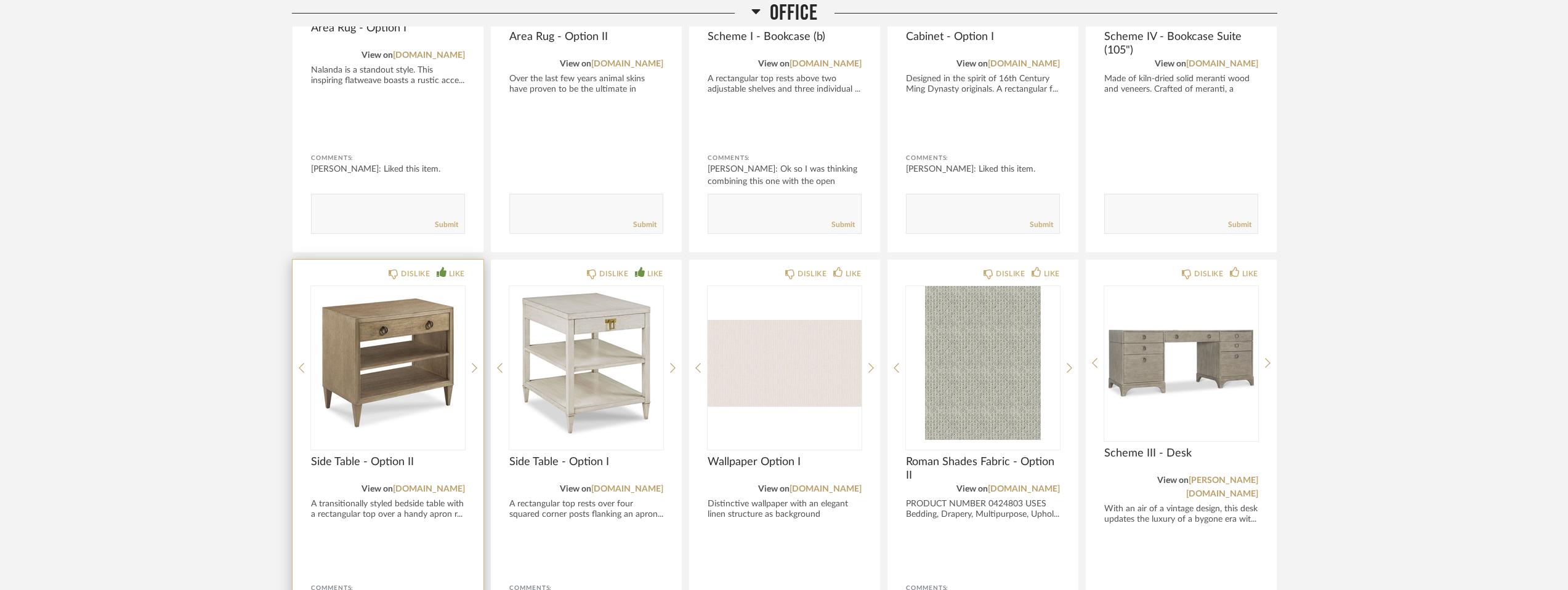
click at [358, 368] on img "0" at bounding box center [387, 363] width 154 height 154
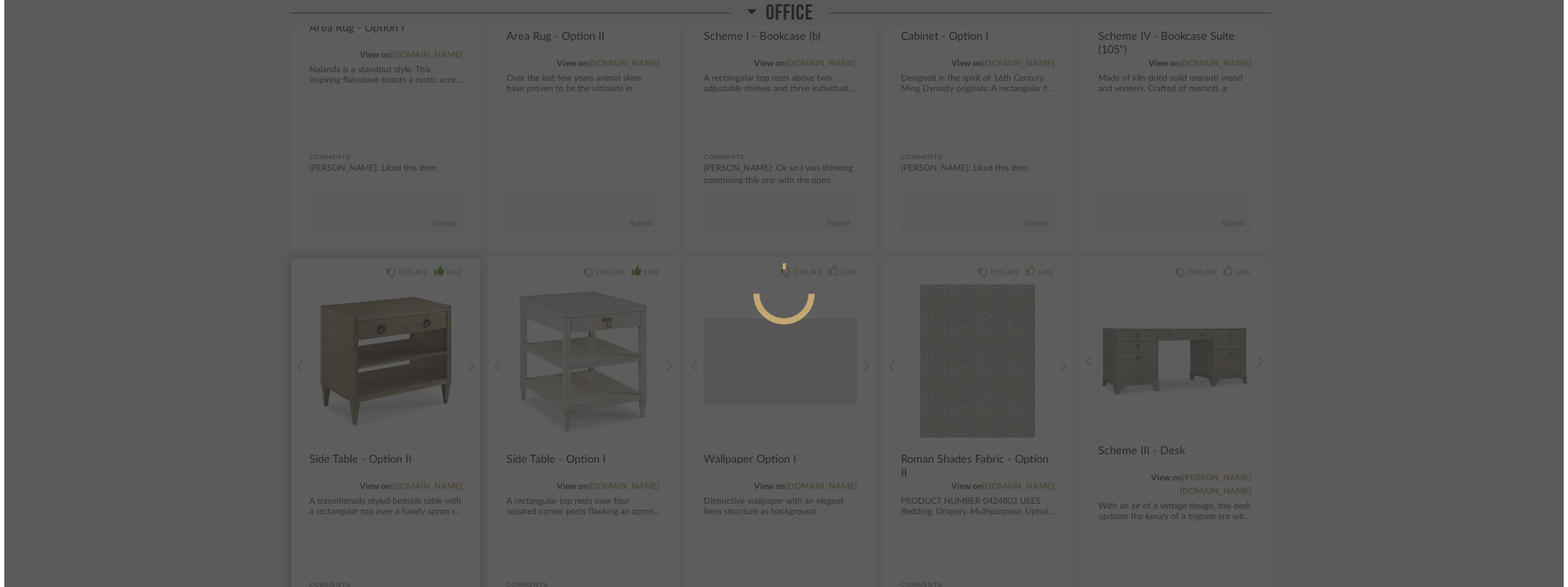
scroll to position [0, 0]
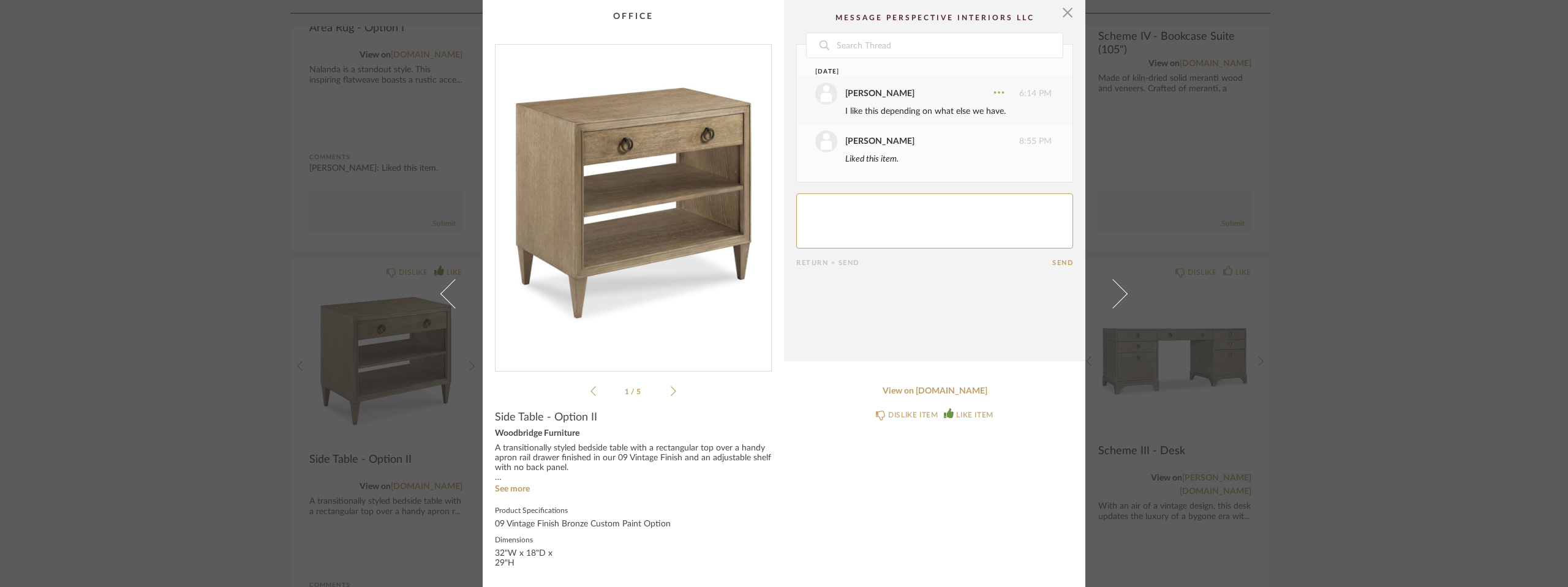
click at [247, 300] on div "× 1 / 5 Date [DATE] [PERSON_NAME] 6:14 PM I like this depending on what else we…" at bounding box center [784, 294] width 1568 height 587
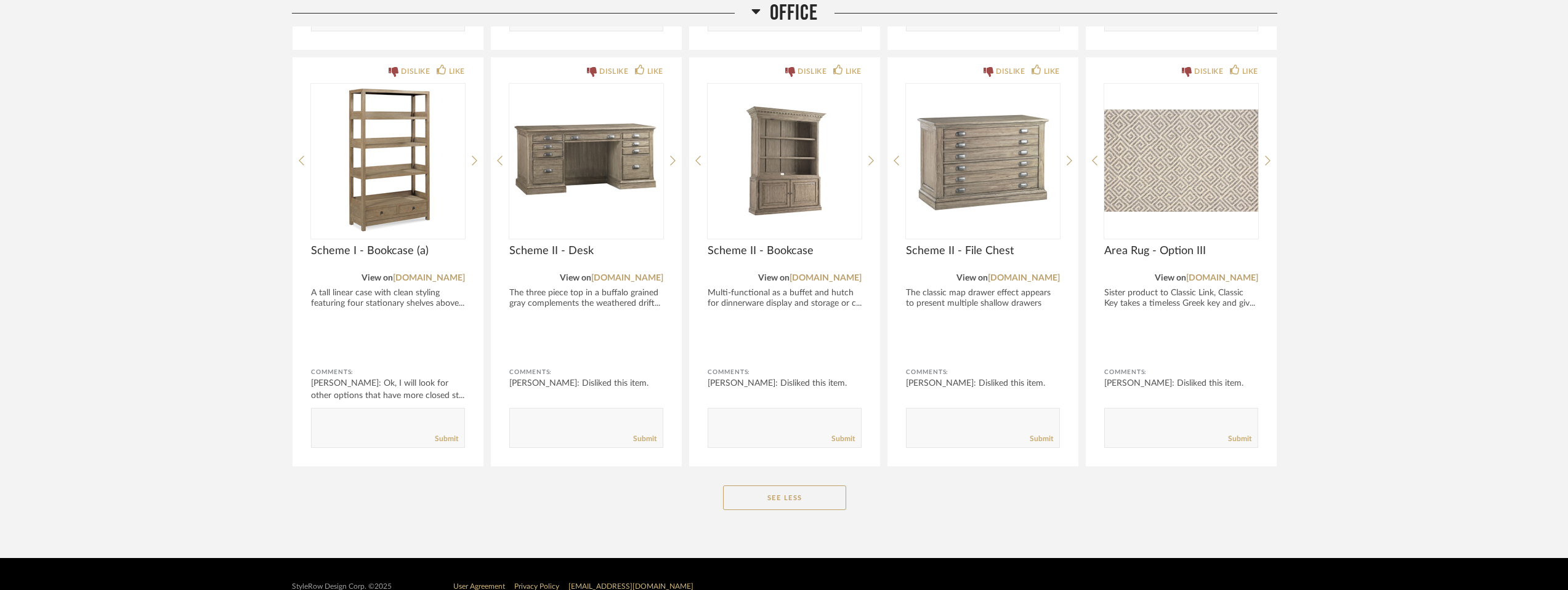
scroll to position [4104, 0]
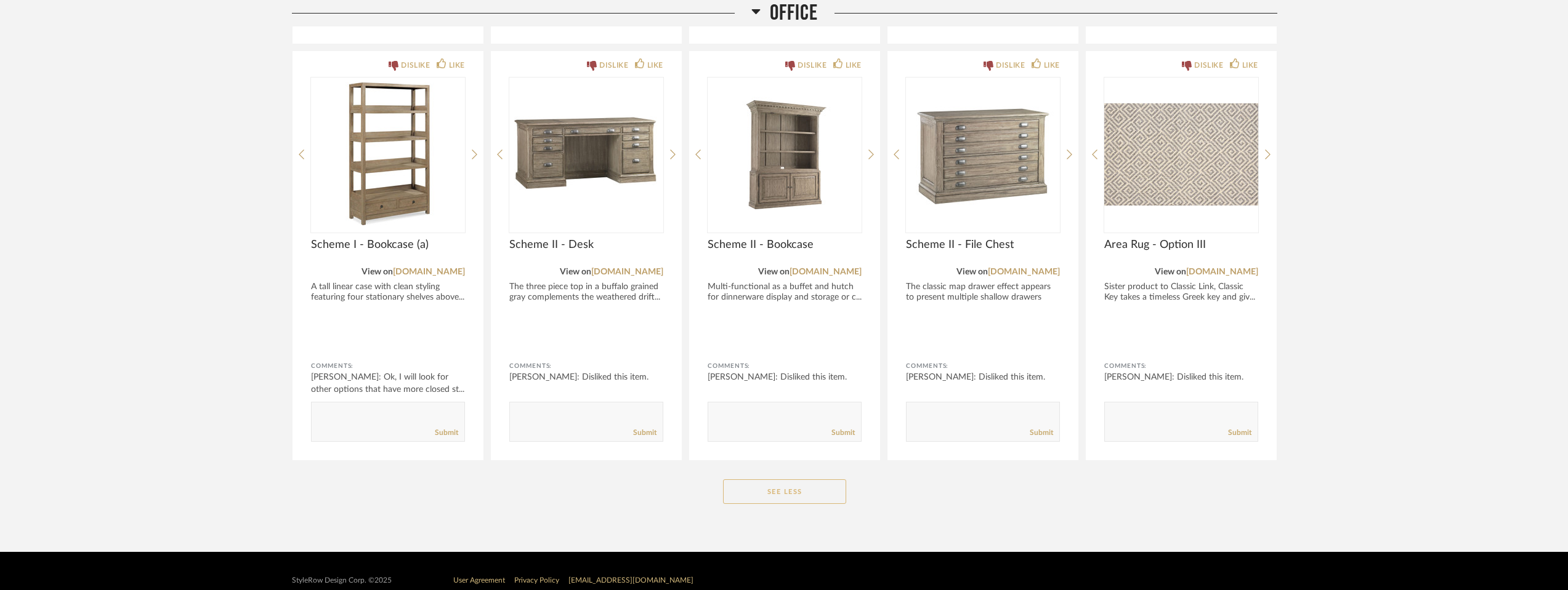
click at [795, 479] on button "See Less" at bounding box center [784, 492] width 123 height 25
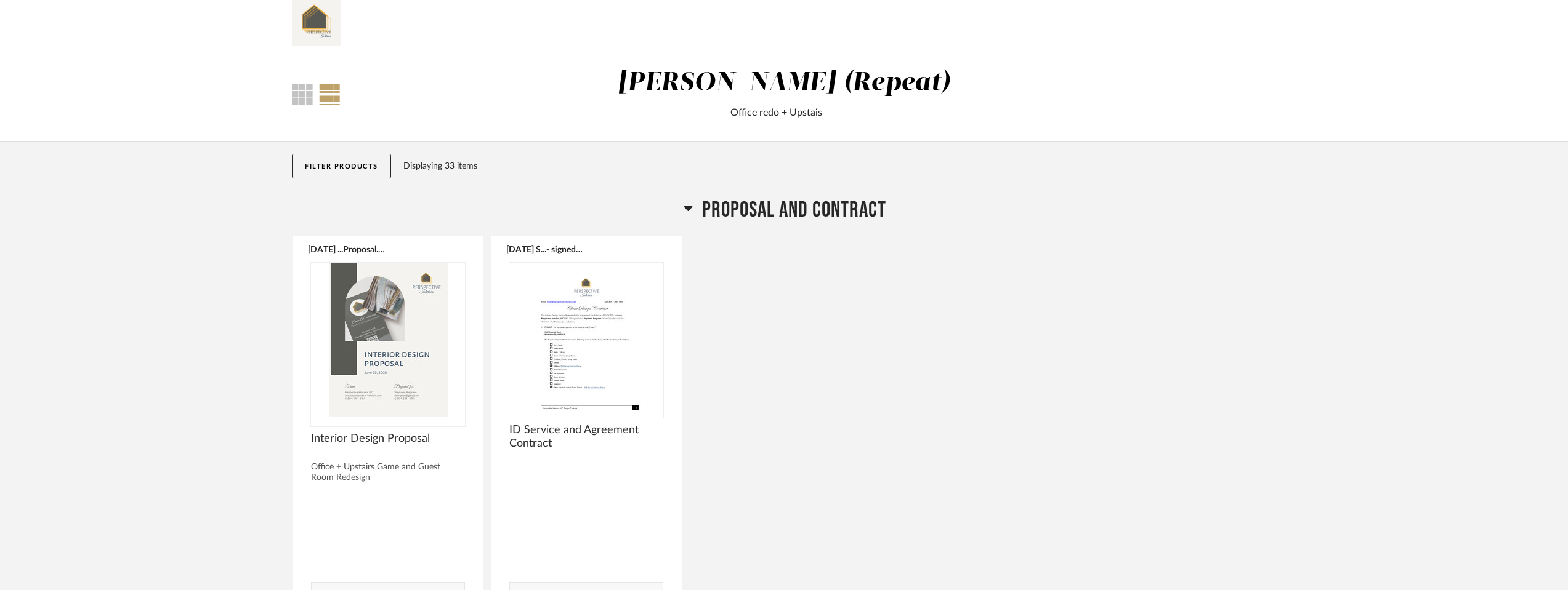
scroll to position [0, 0]
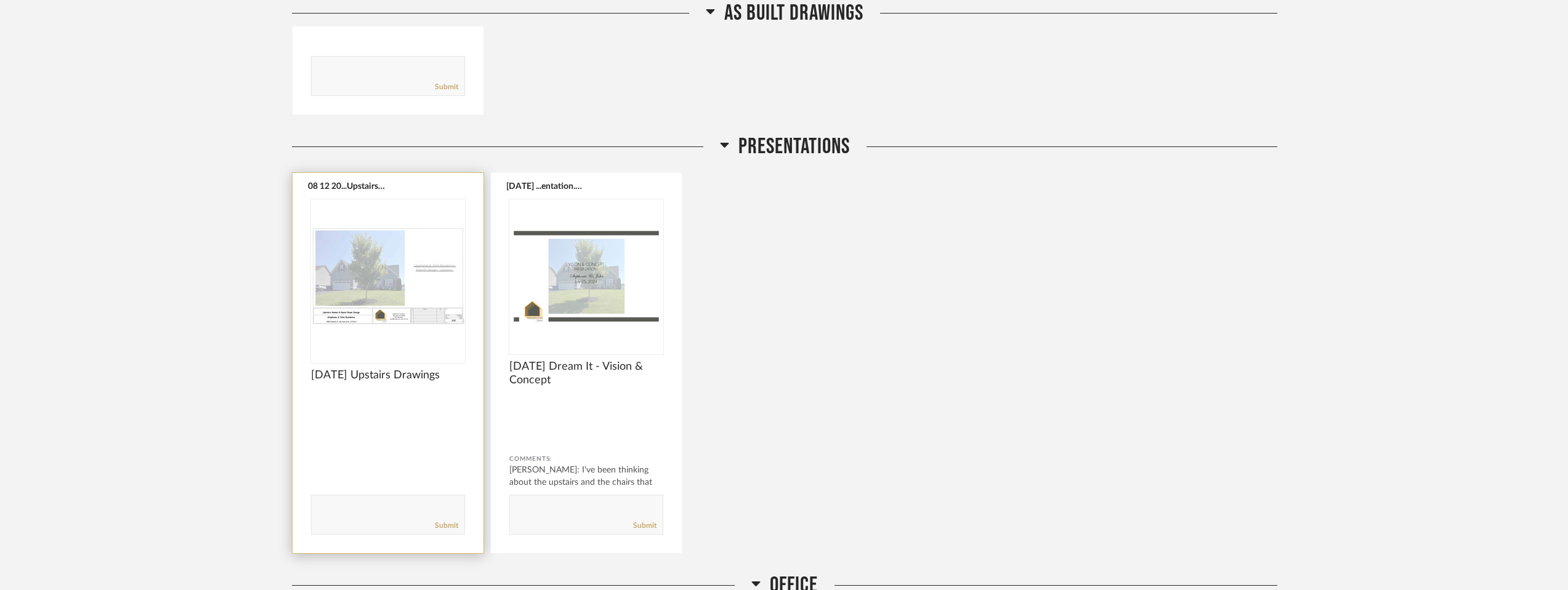
scroll to position [1847, 0]
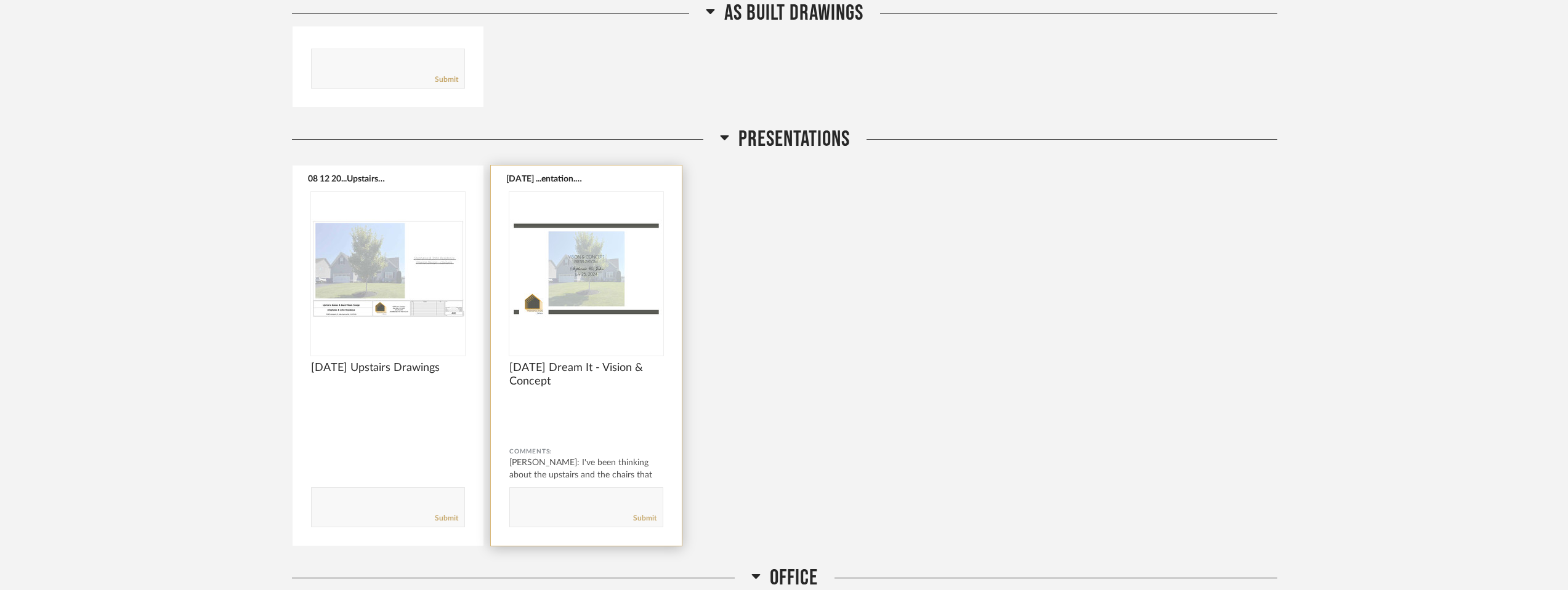
click at [597, 276] on img "0" at bounding box center [586, 269] width 154 height 154
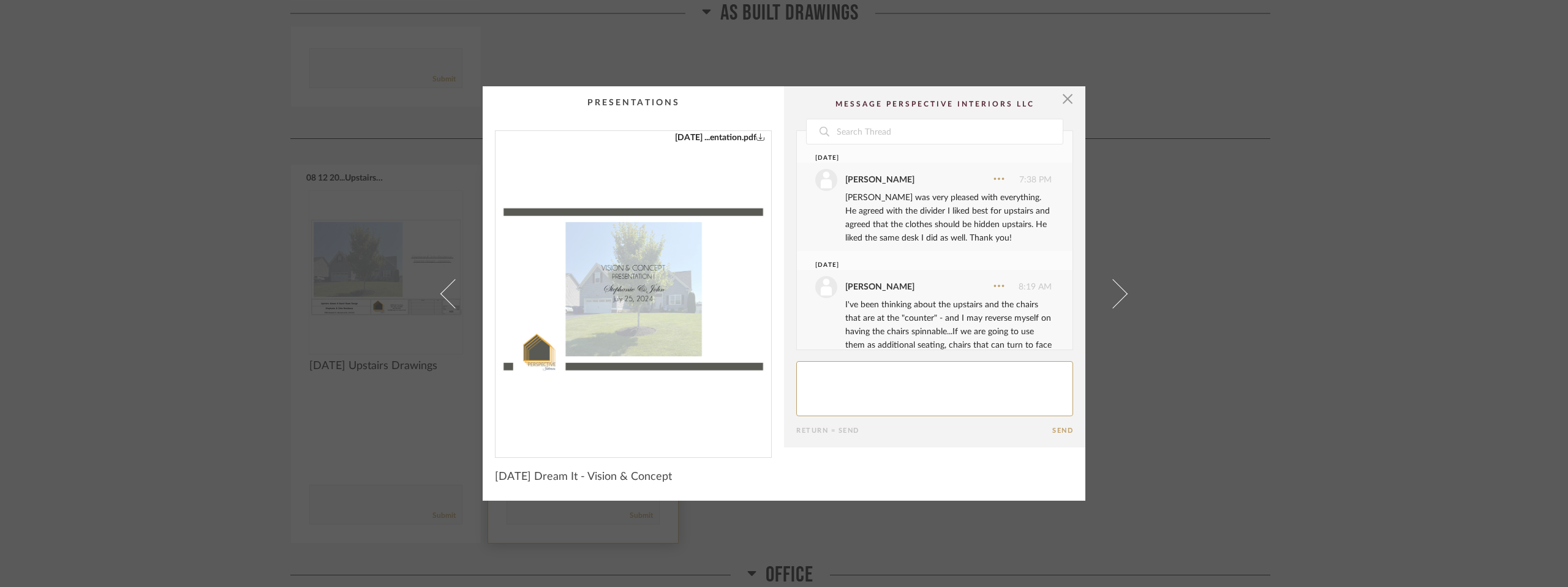
scroll to position [31, 0]
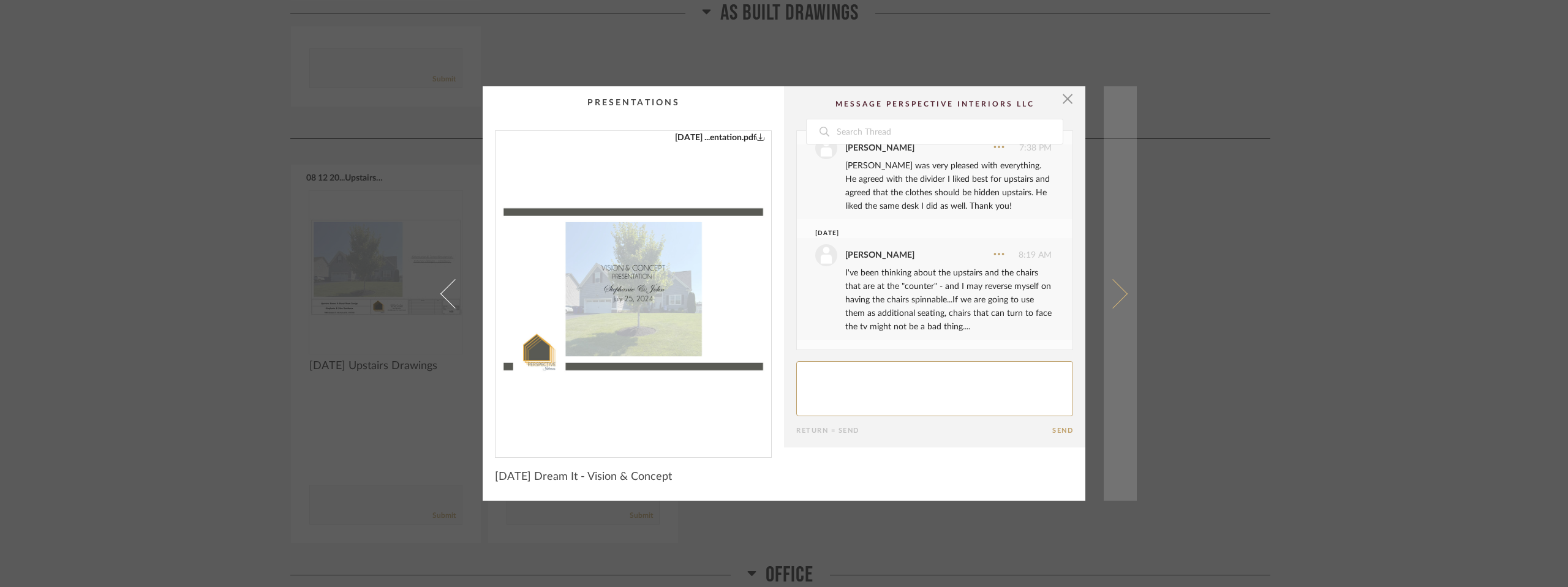
click at [1108, 293] on span at bounding box center [1113, 294] width 30 height 30
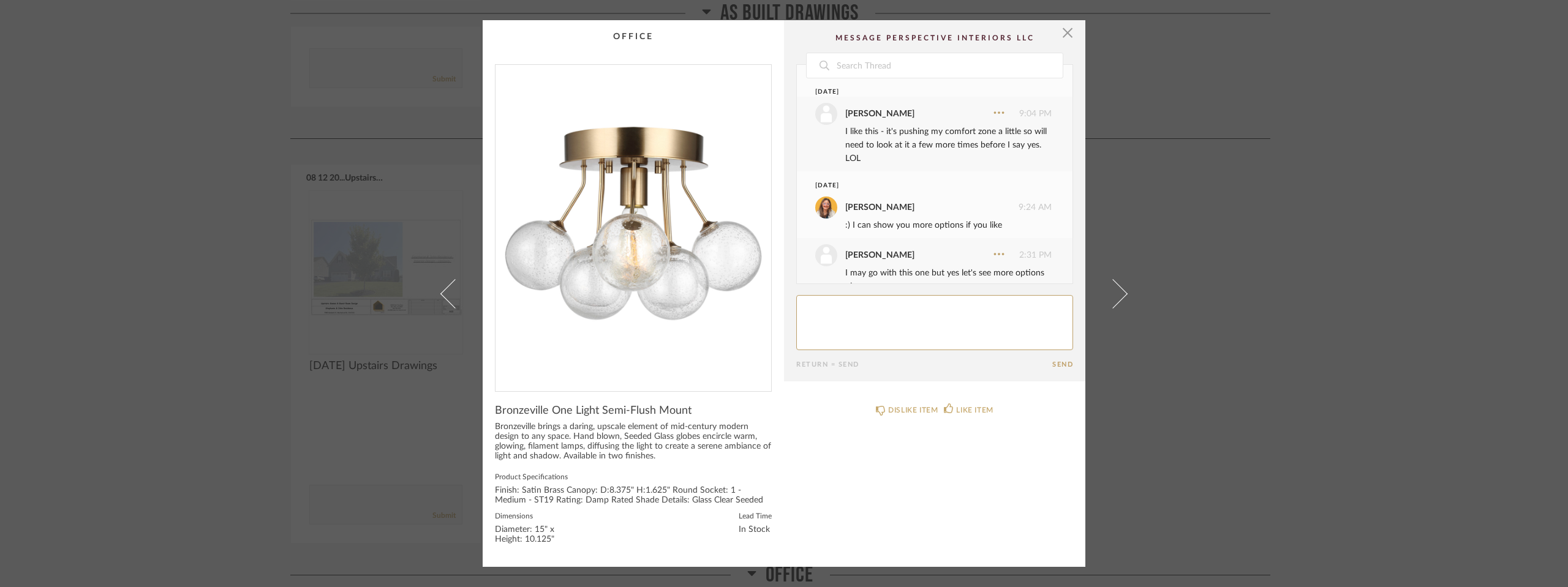
click at [1108, 293] on span at bounding box center [1113, 294] width 30 height 30
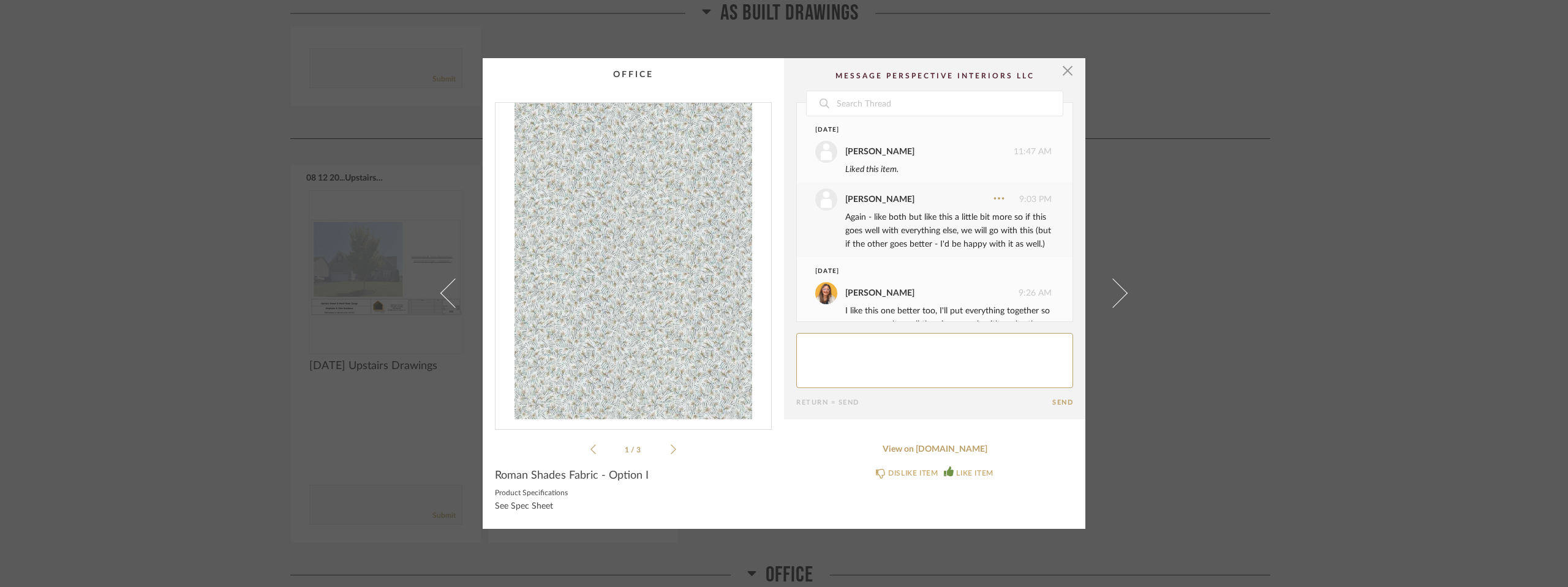
scroll to position [52, 0]
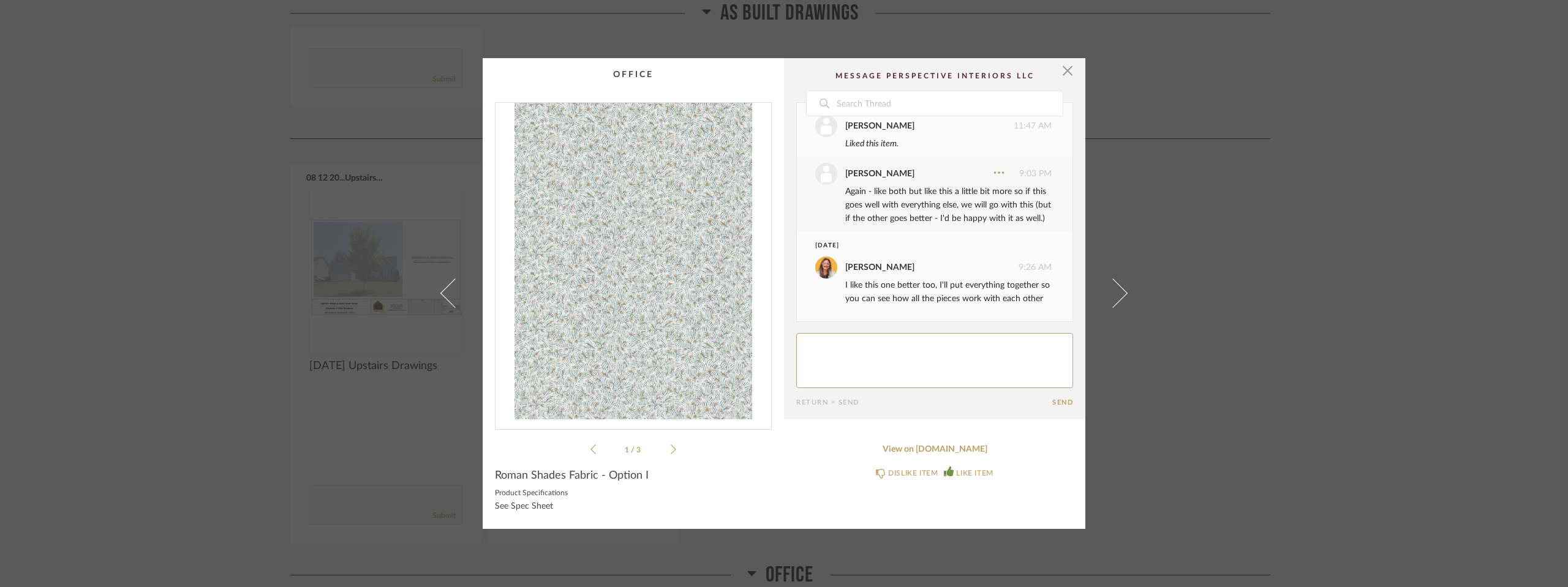
click at [1108, 293] on span at bounding box center [1113, 294] width 30 height 30
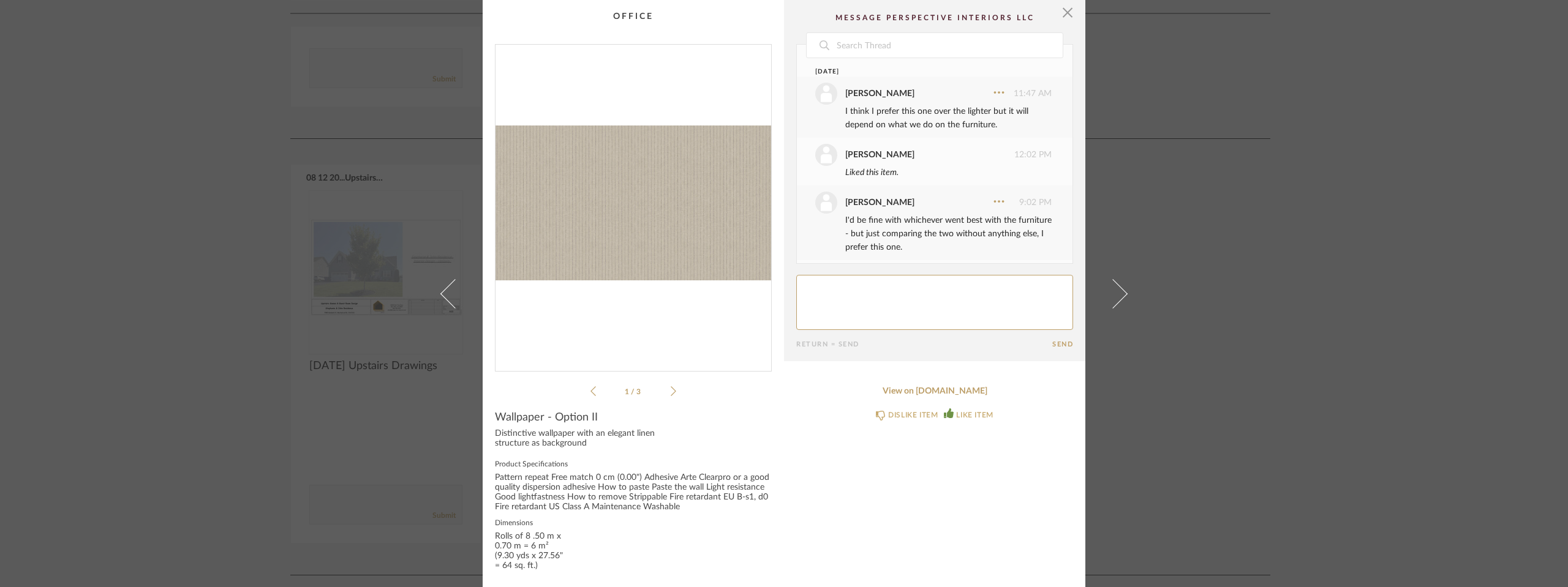
scroll to position [87, 0]
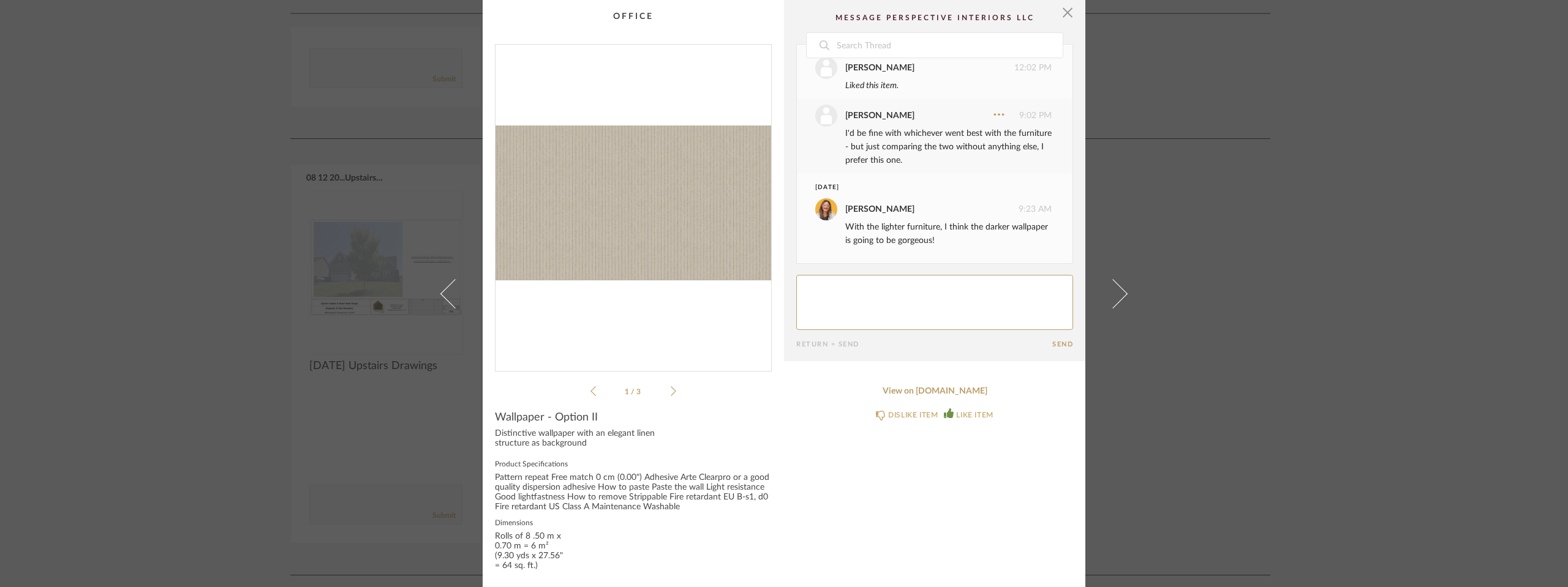
click at [1108, 293] on span at bounding box center [1113, 294] width 30 height 30
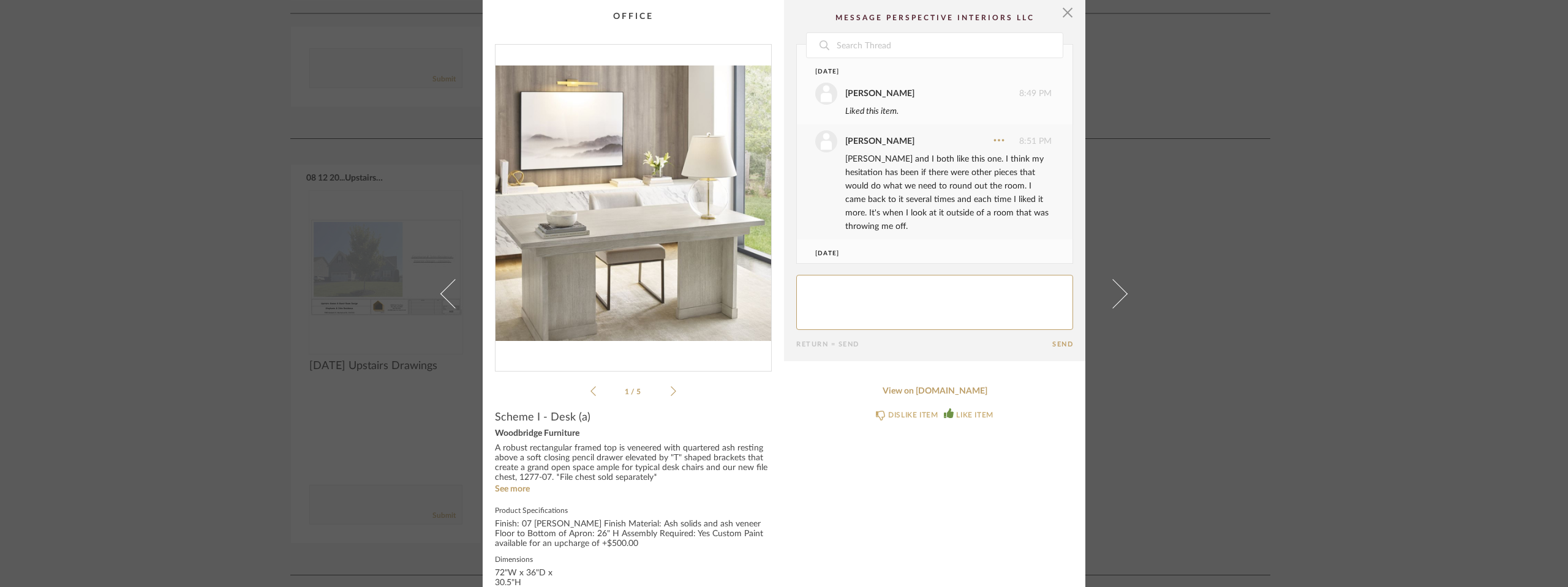
scroll to position [52, 0]
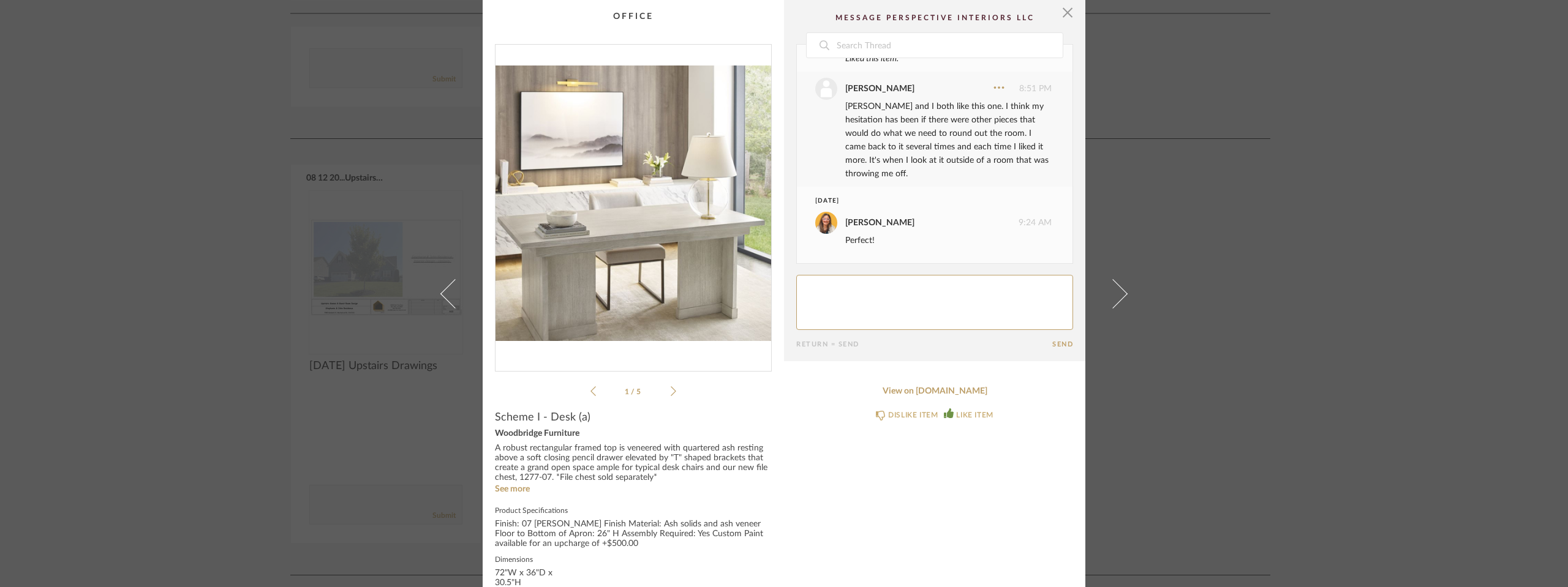
click at [1108, 293] on span at bounding box center [1113, 294] width 30 height 30
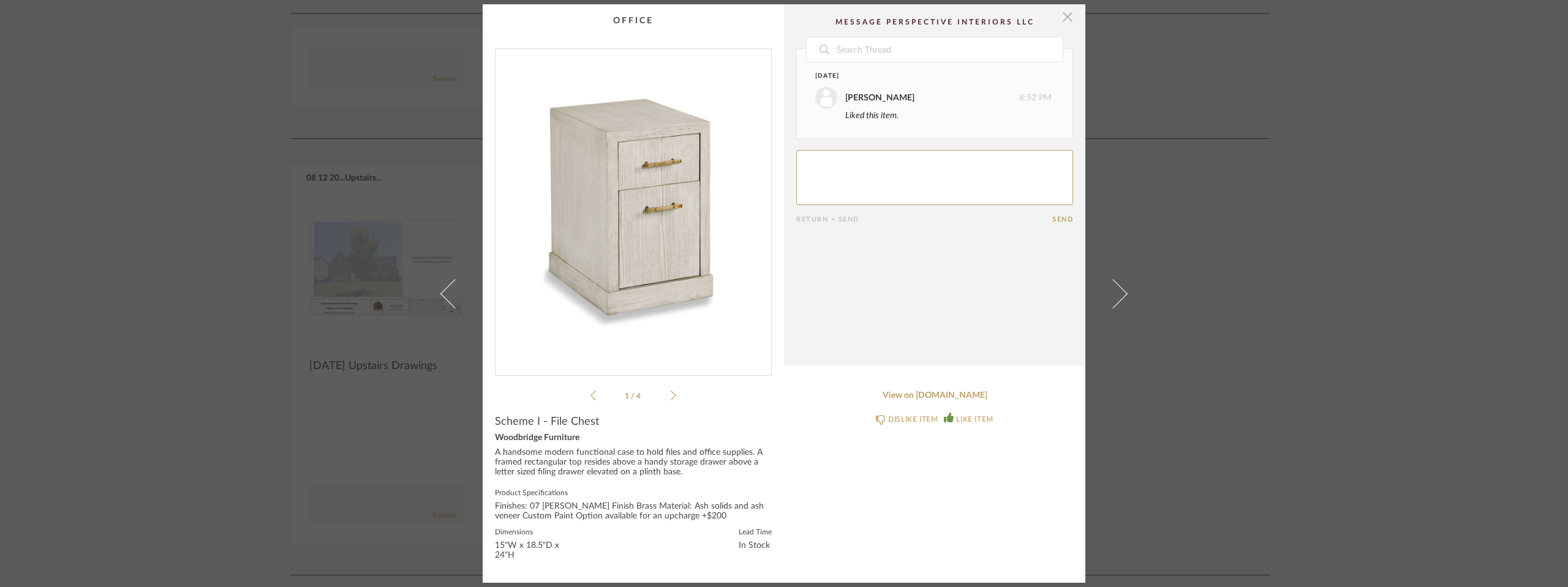
click at [1065, 20] on span "button" at bounding box center [1067, 17] width 24 height 24
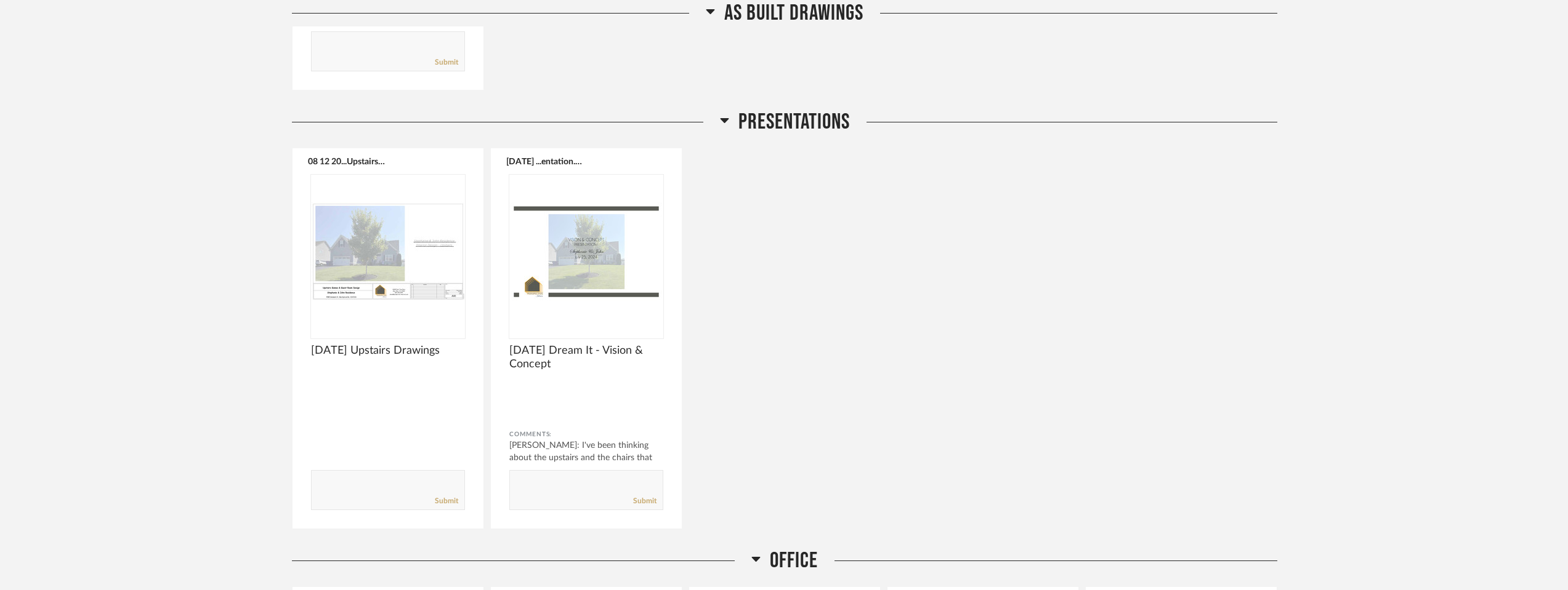
scroll to position [1847, 0]
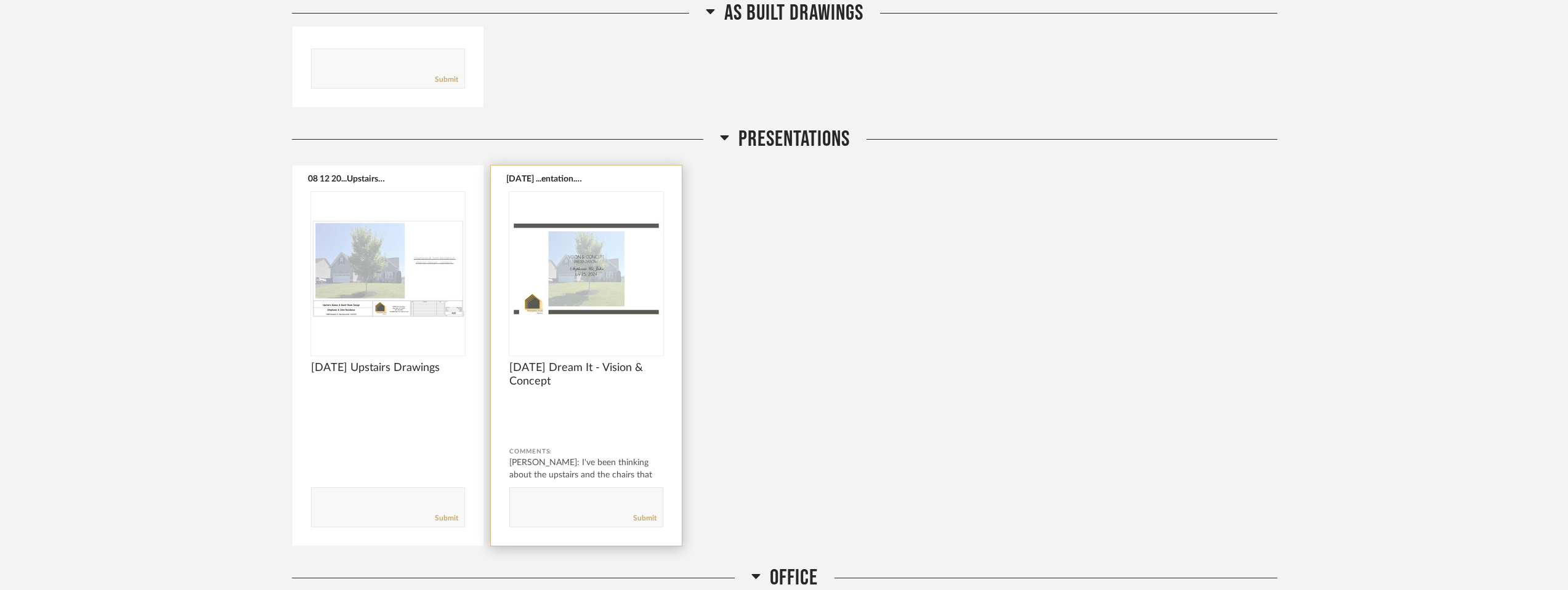
click at [590, 284] on img "0" at bounding box center [586, 269] width 154 height 154
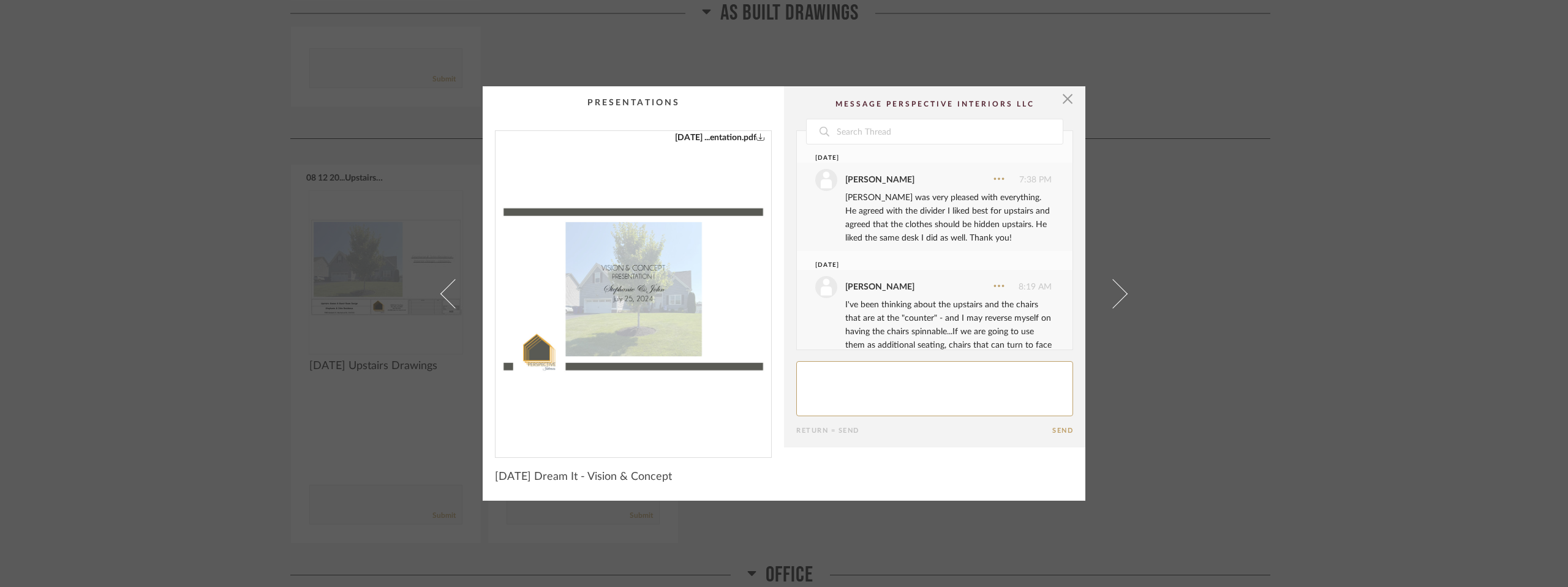
scroll to position [31, 0]
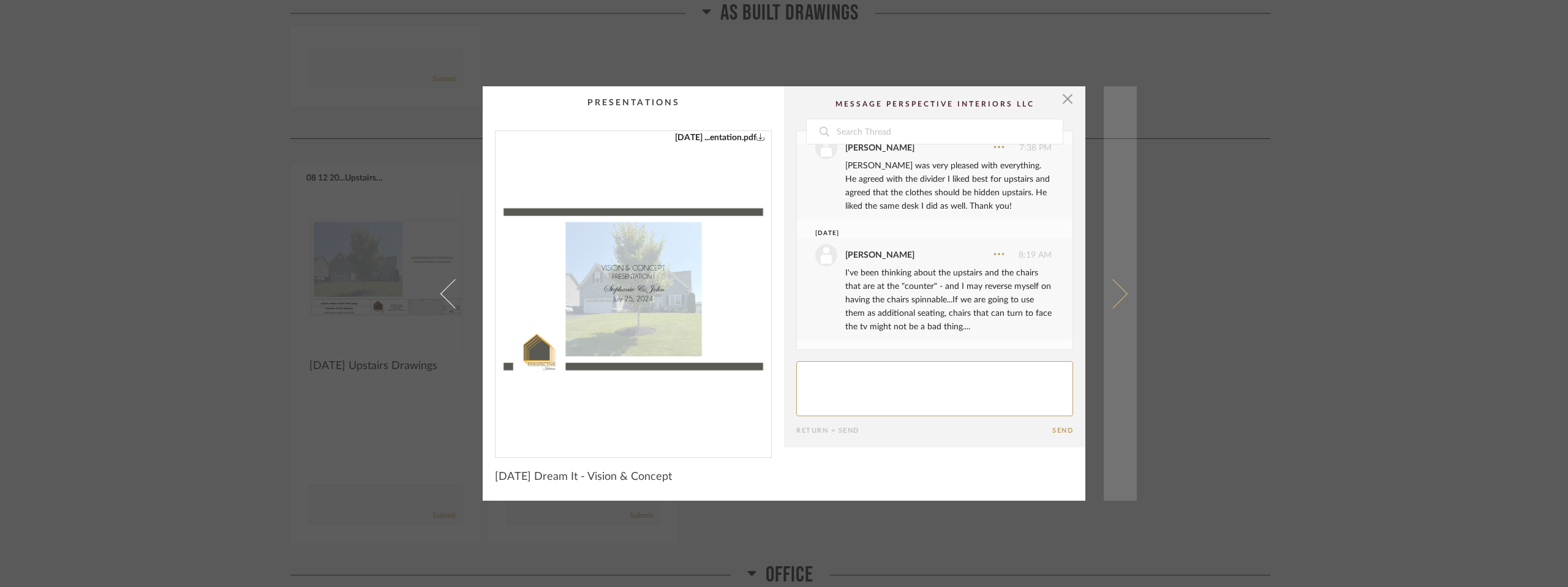
click at [1116, 296] on span at bounding box center [1113, 294] width 30 height 30
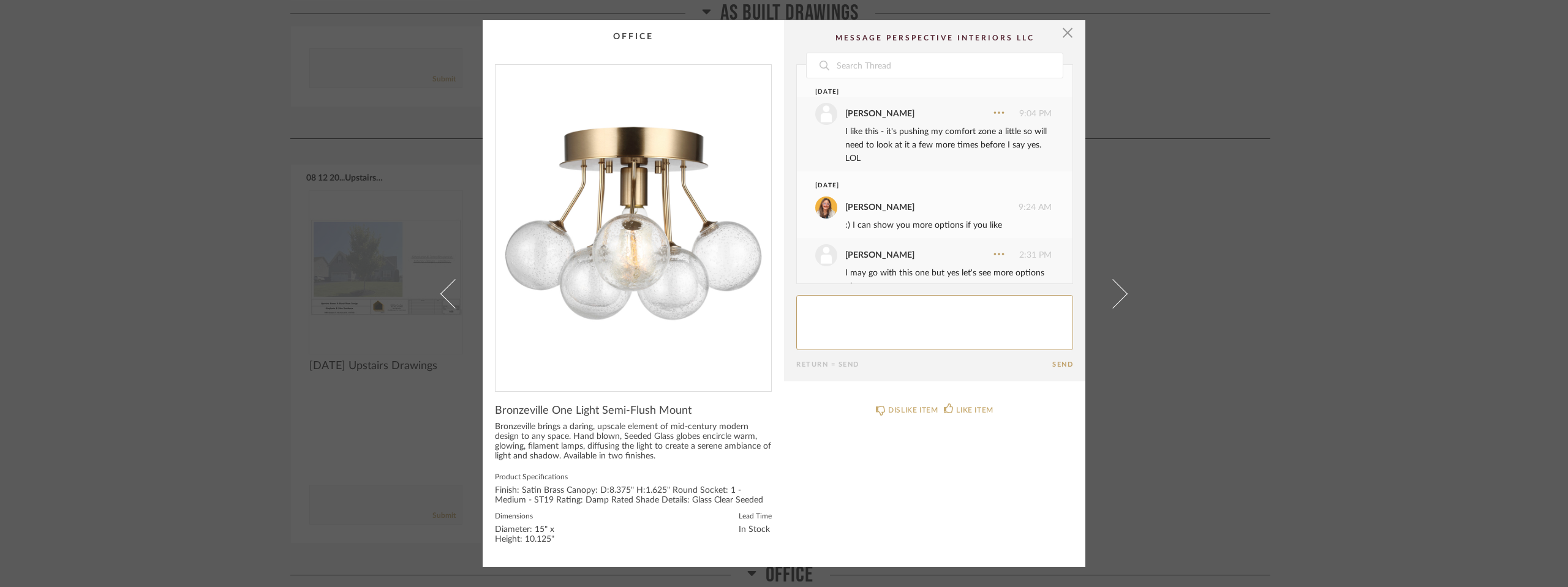
scroll to position [25, 0]
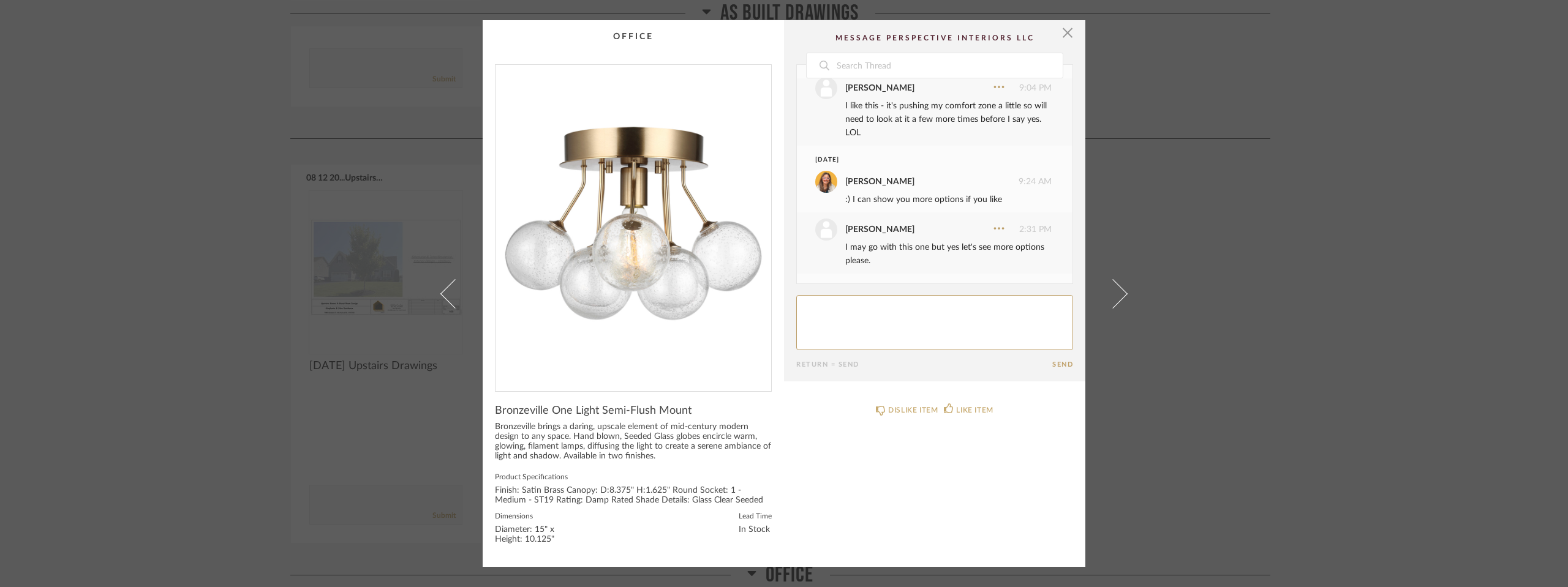
click at [1116, 296] on span at bounding box center [1113, 294] width 30 height 30
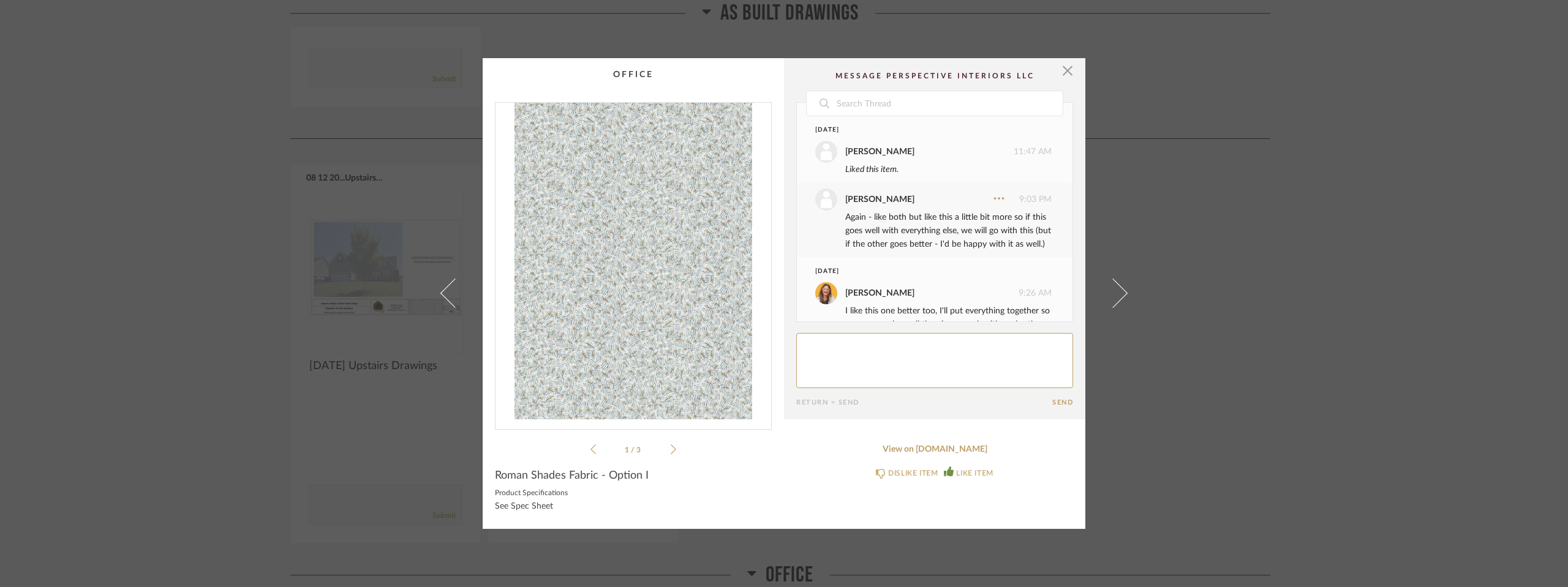
scroll to position [52, 0]
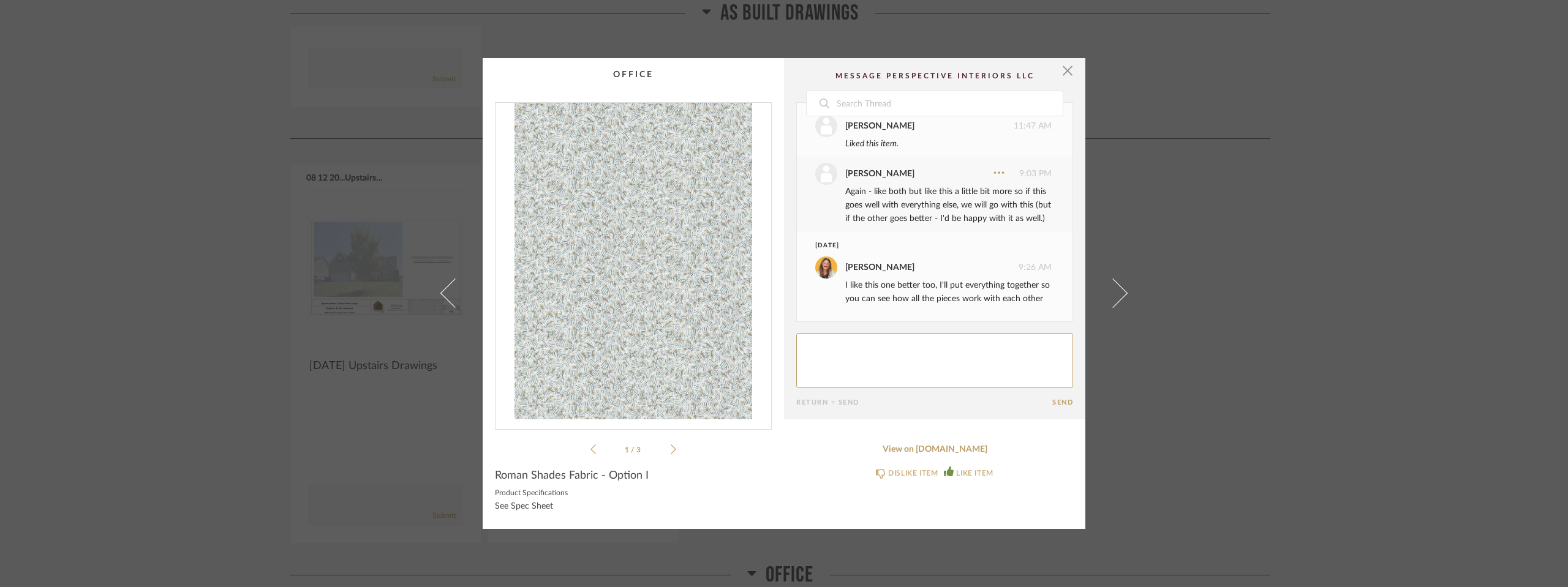
click at [1116, 296] on span at bounding box center [1113, 294] width 30 height 30
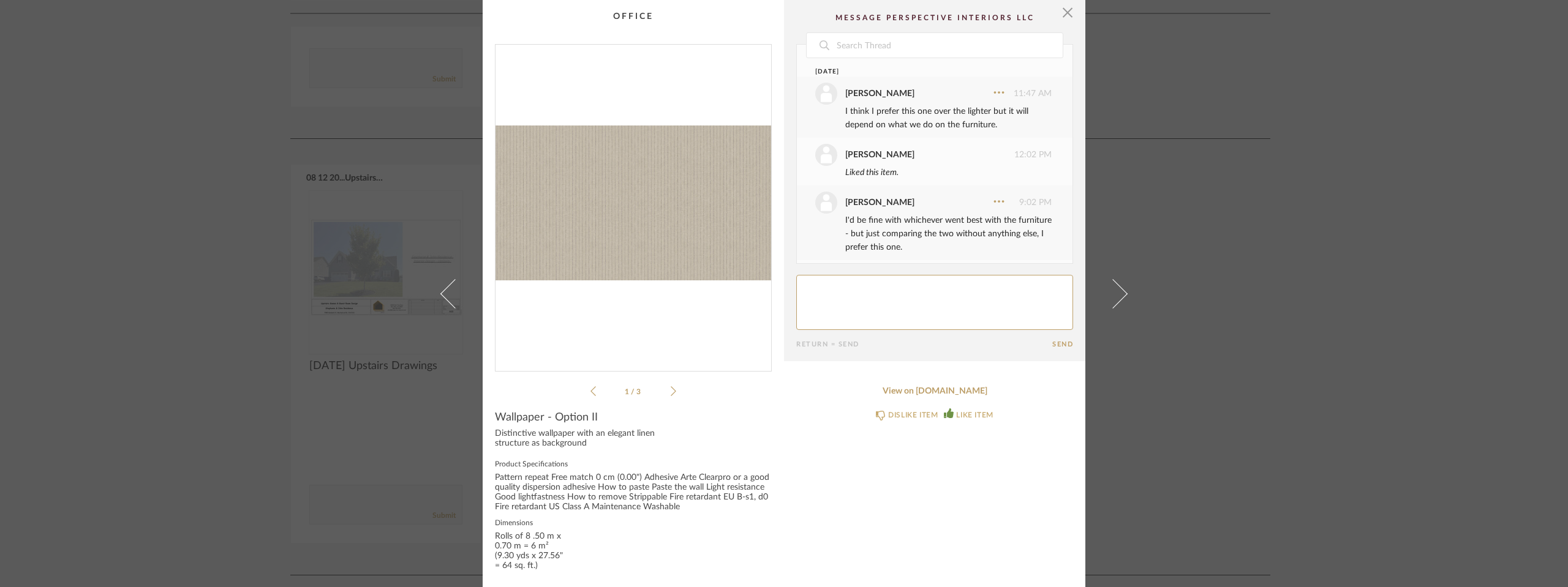
scroll to position [87, 0]
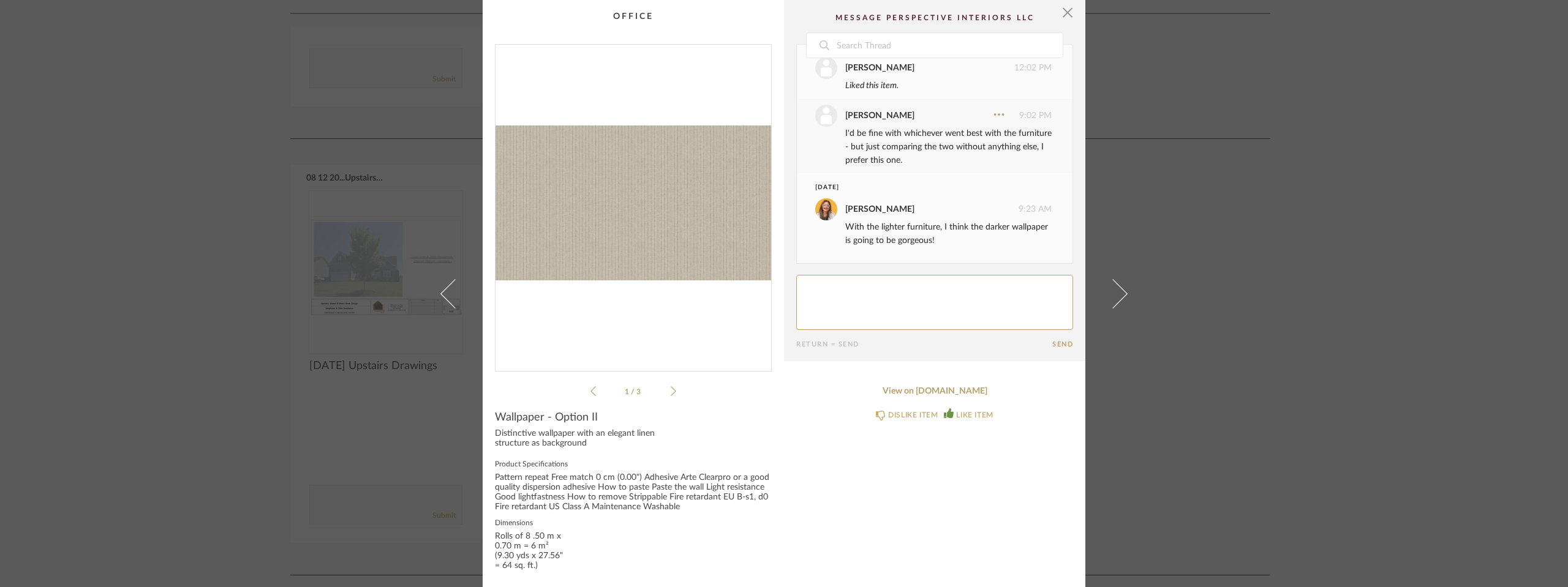
click at [1116, 296] on span at bounding box center [1113, 294] width 30 height 30
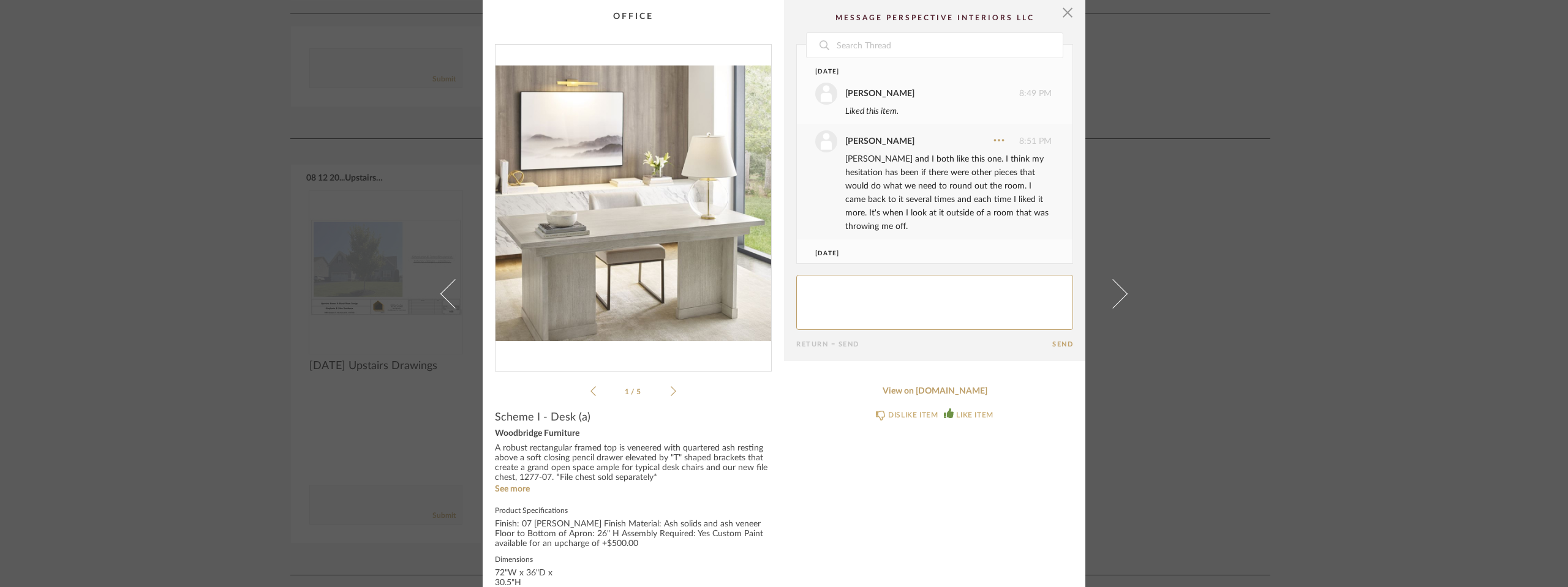
scroll to position [52, 0]
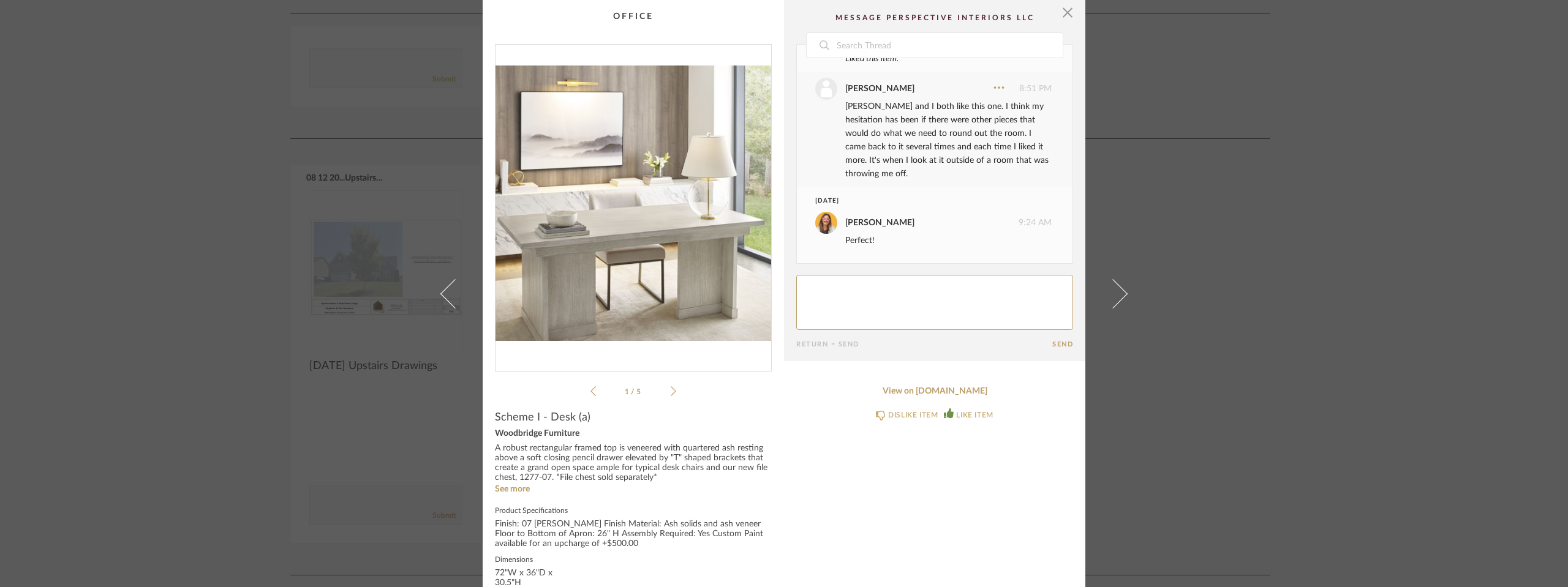
click at [1116, 296] on span at bounding box center [1113, 294] width 30 height 30
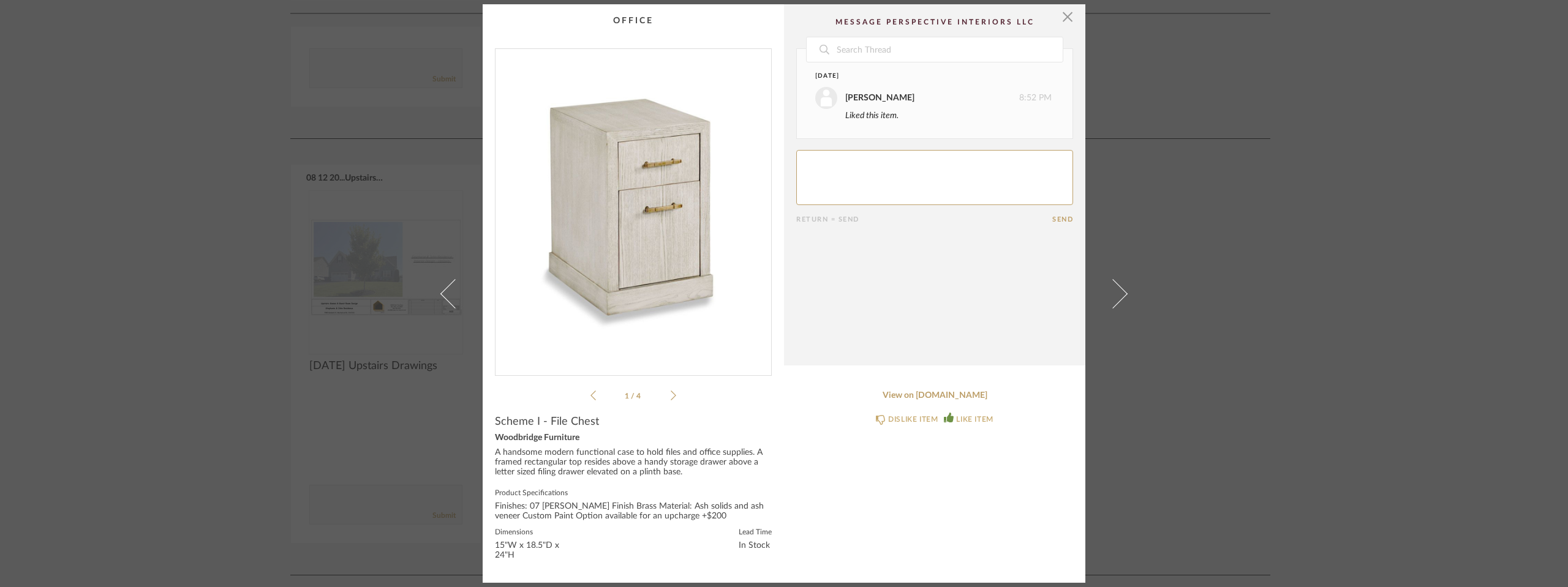
click at [1116, 296] on span at bounding box center [1113, 294] width 30 height 30
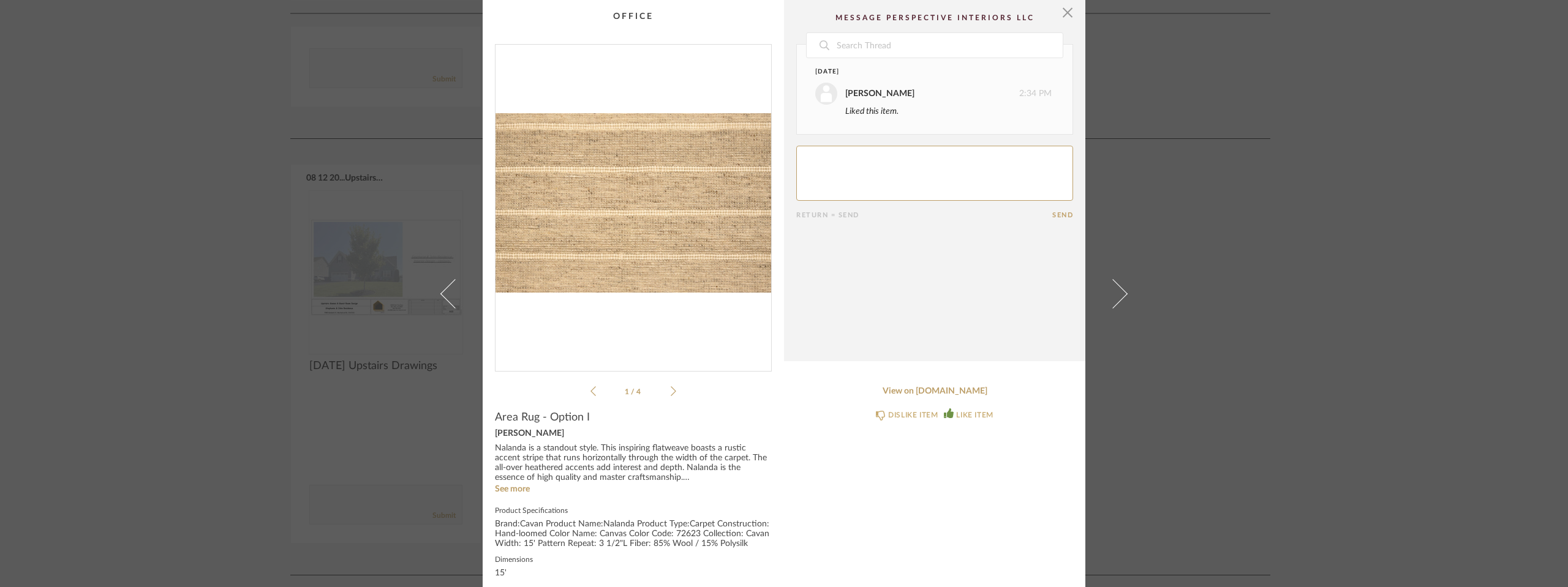
click at [1116, 296] on span at bounding box center [1113, 294] width 30 height 30
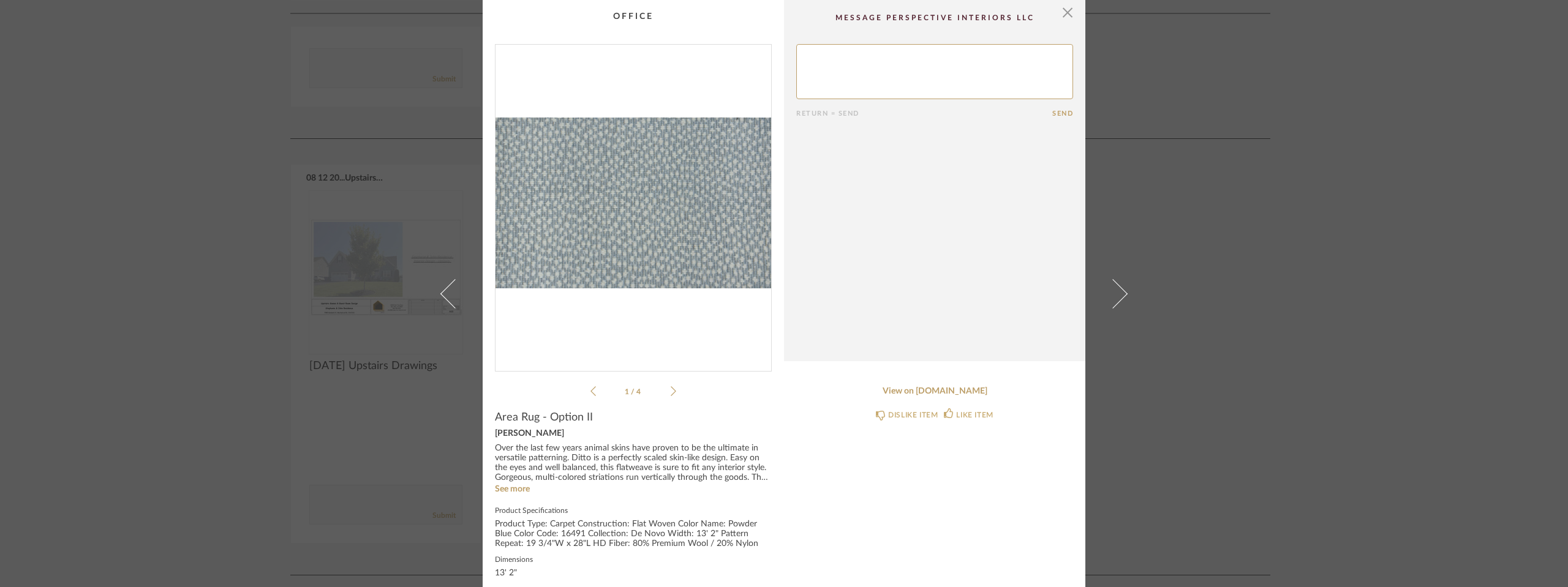
click at [1116, 296] on span at bounding box center [1113, 294] width 30 height 30
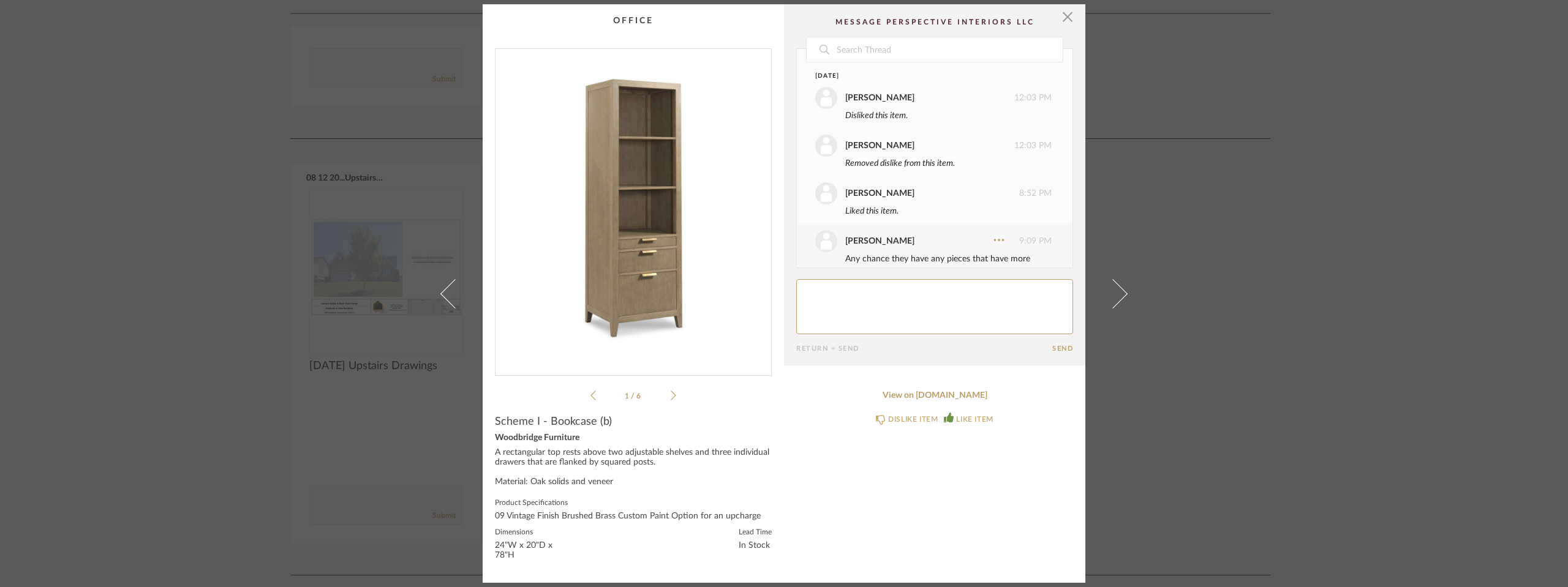
scroll to position [290, 0]
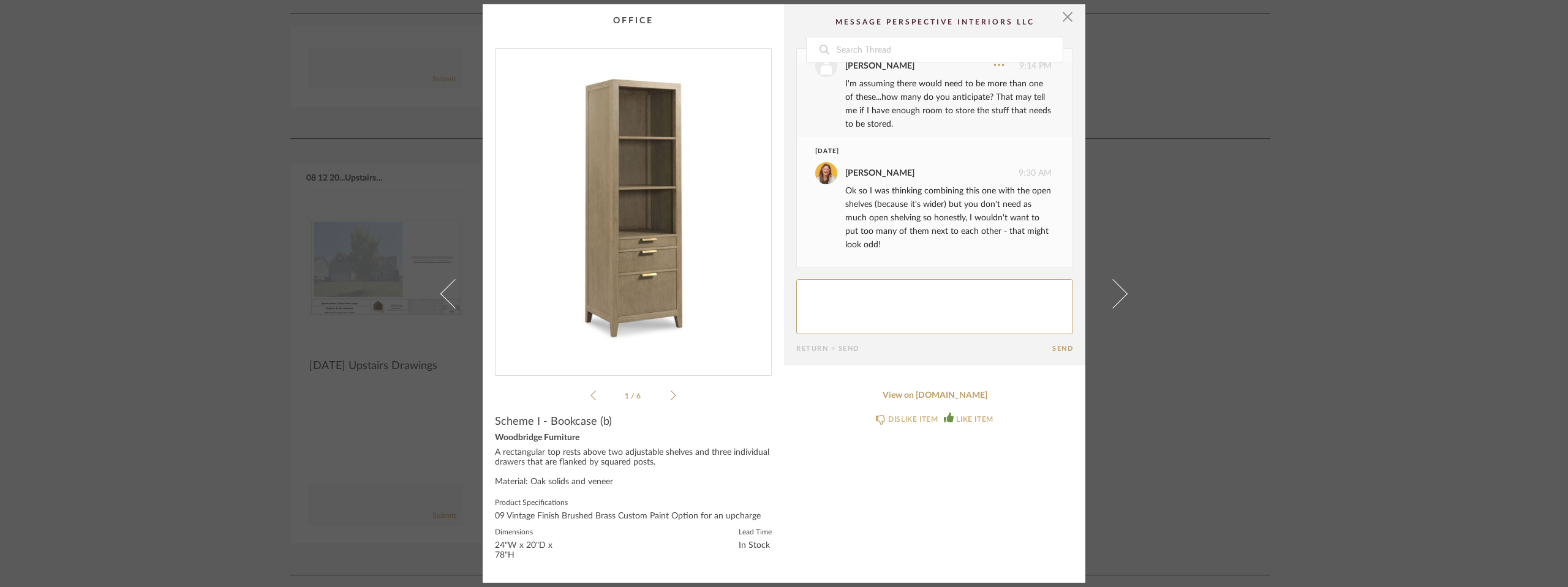
click at [1116, 296] on span at bounding box center [1113, 294] width 30 height 30
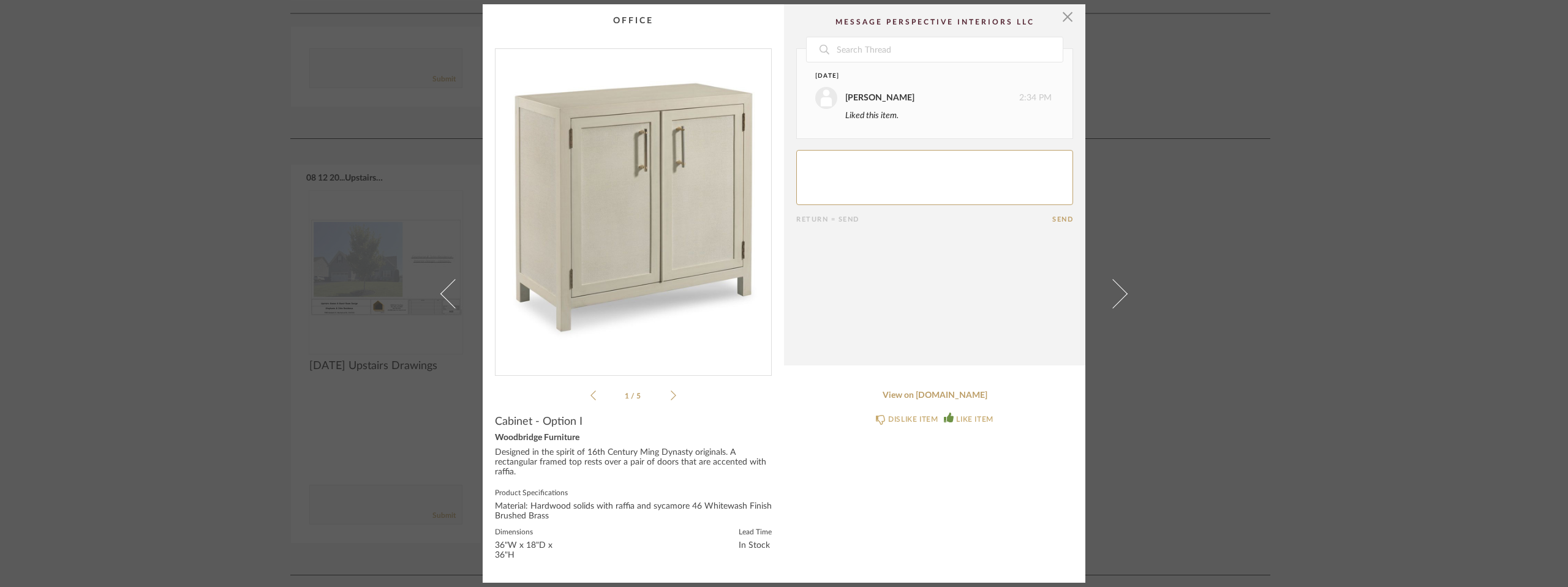
click at [1116, 296] on span at bounding box center [1113, 294] width 30 height 30
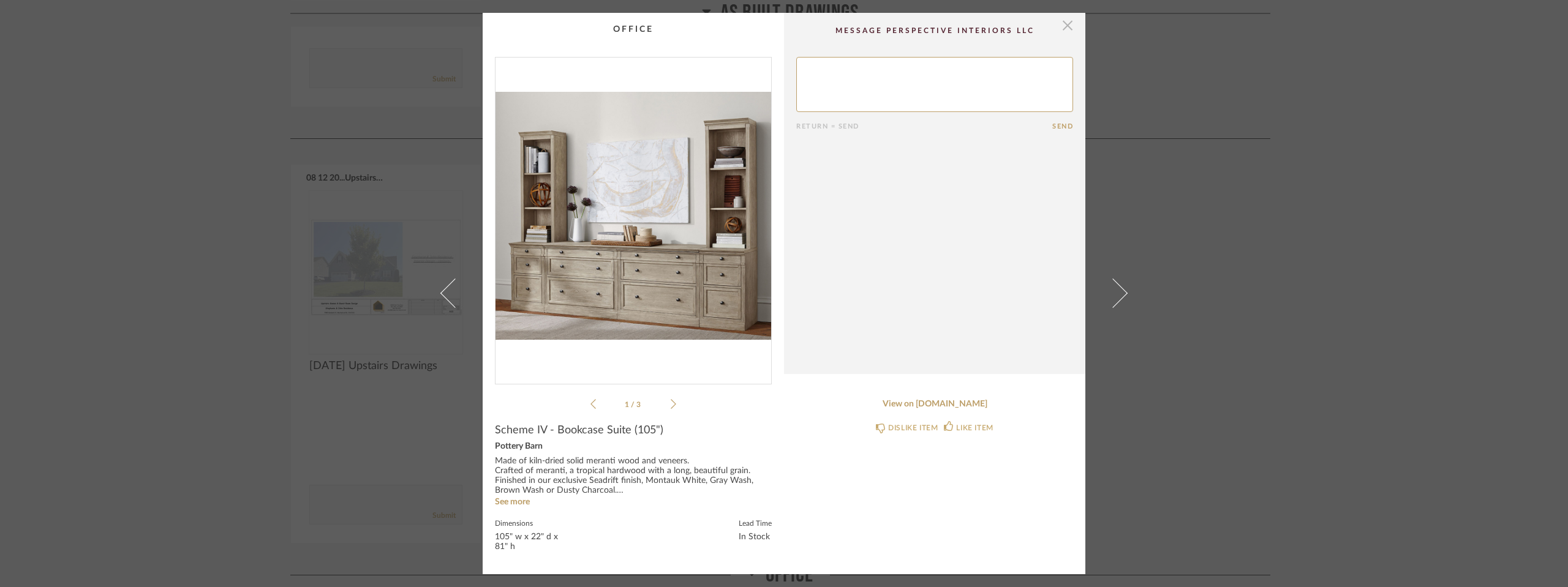
click at [1059, 22] on span "button" at bounding box center [1067, 25] width 24 height 24
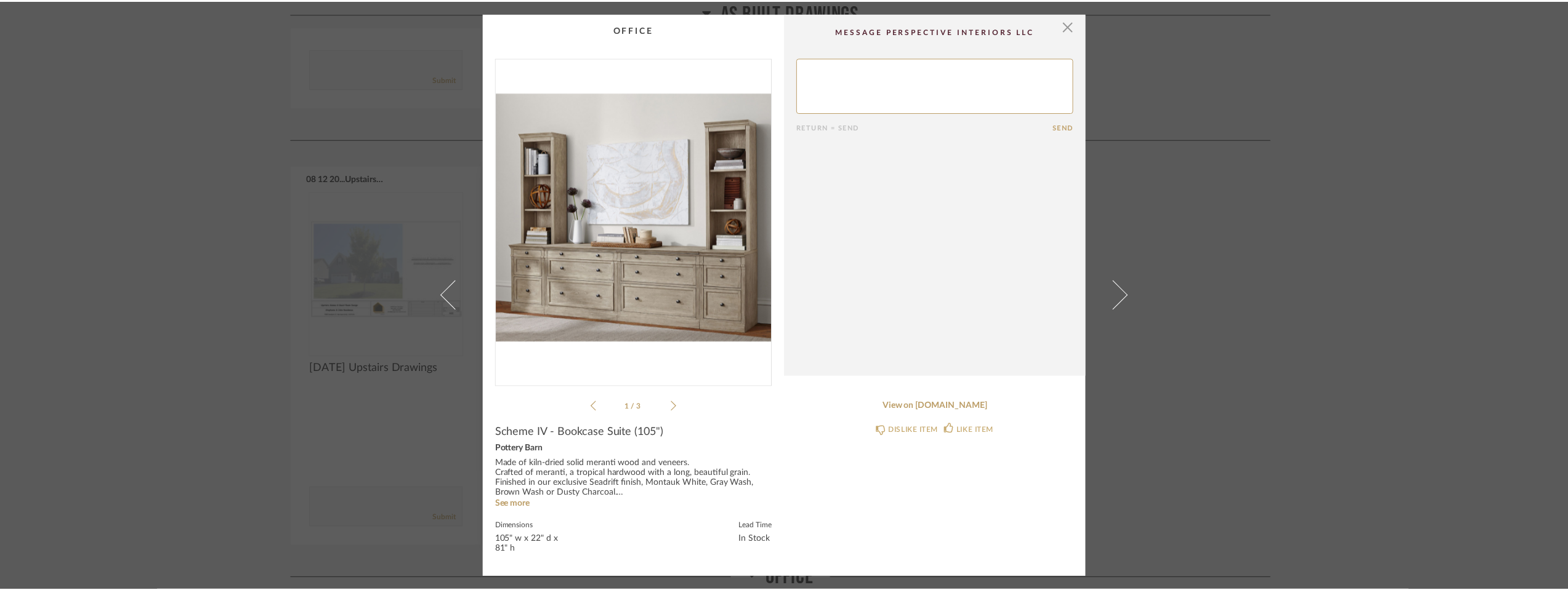
scroll to position [1847, 0]
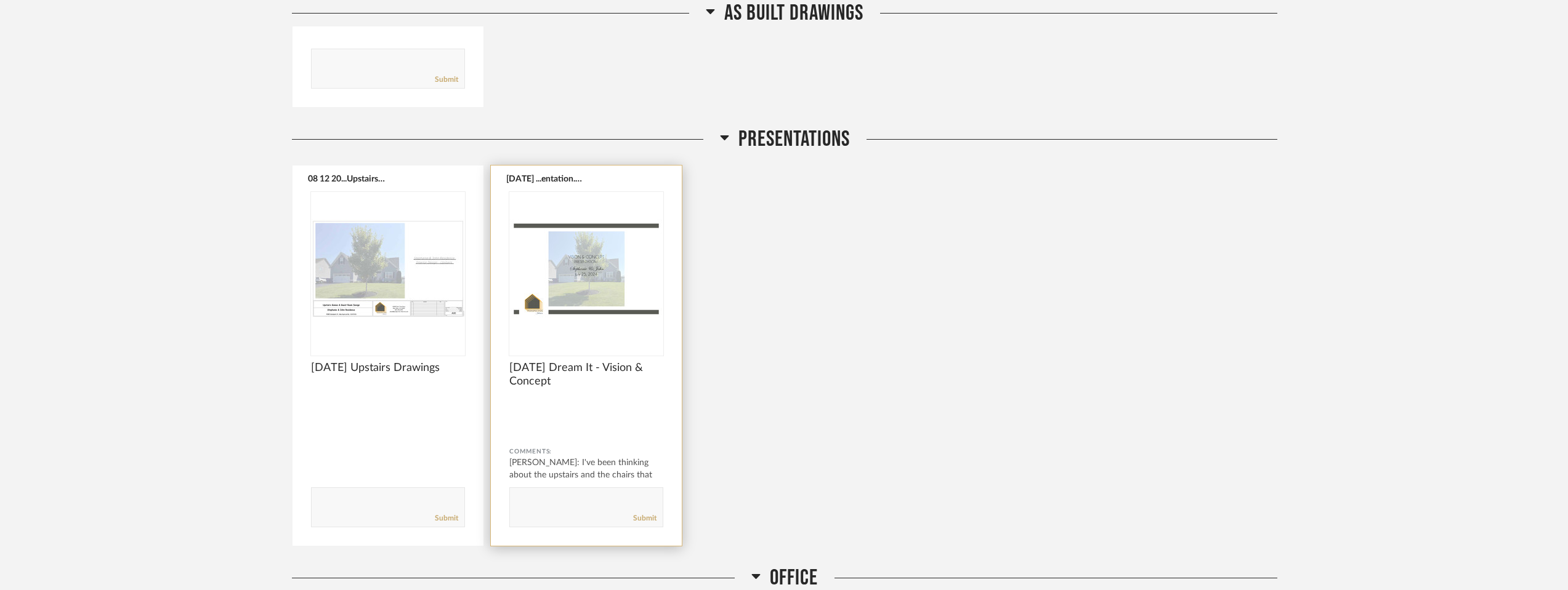
click at [531, 291] on img "0" at bounding box center [586, 269] width 154 height 154
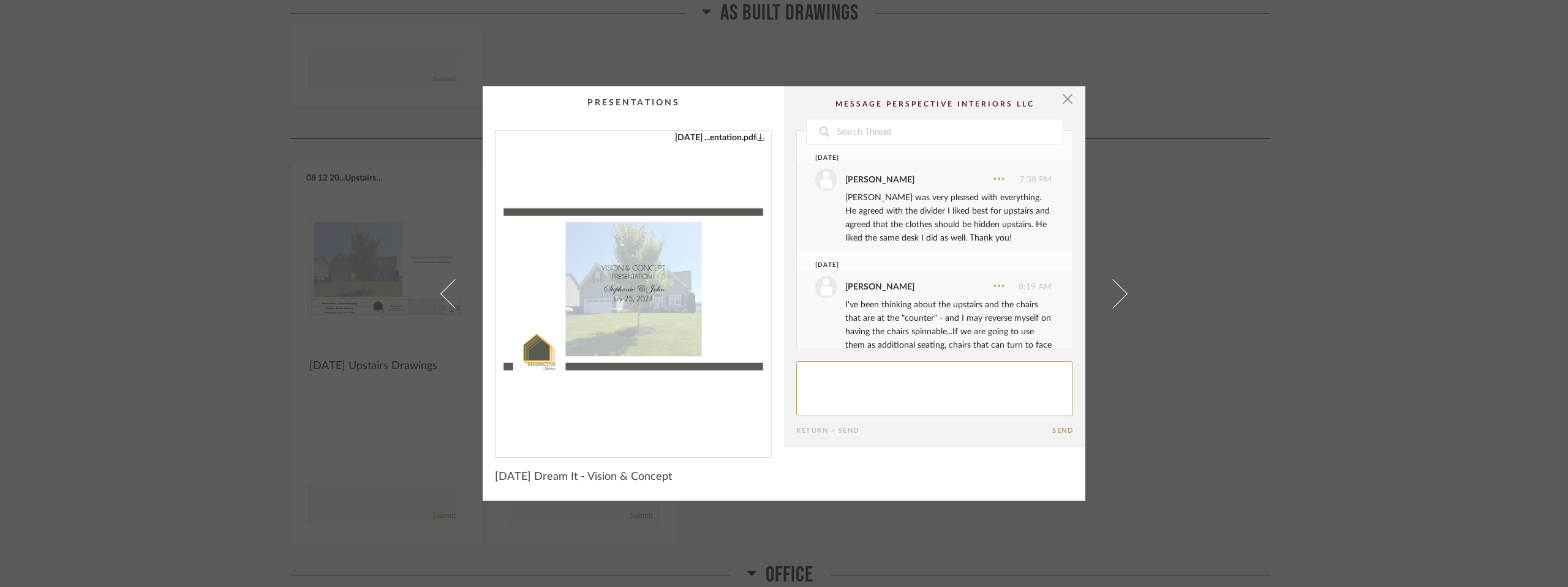
scroll to position [31, 0]
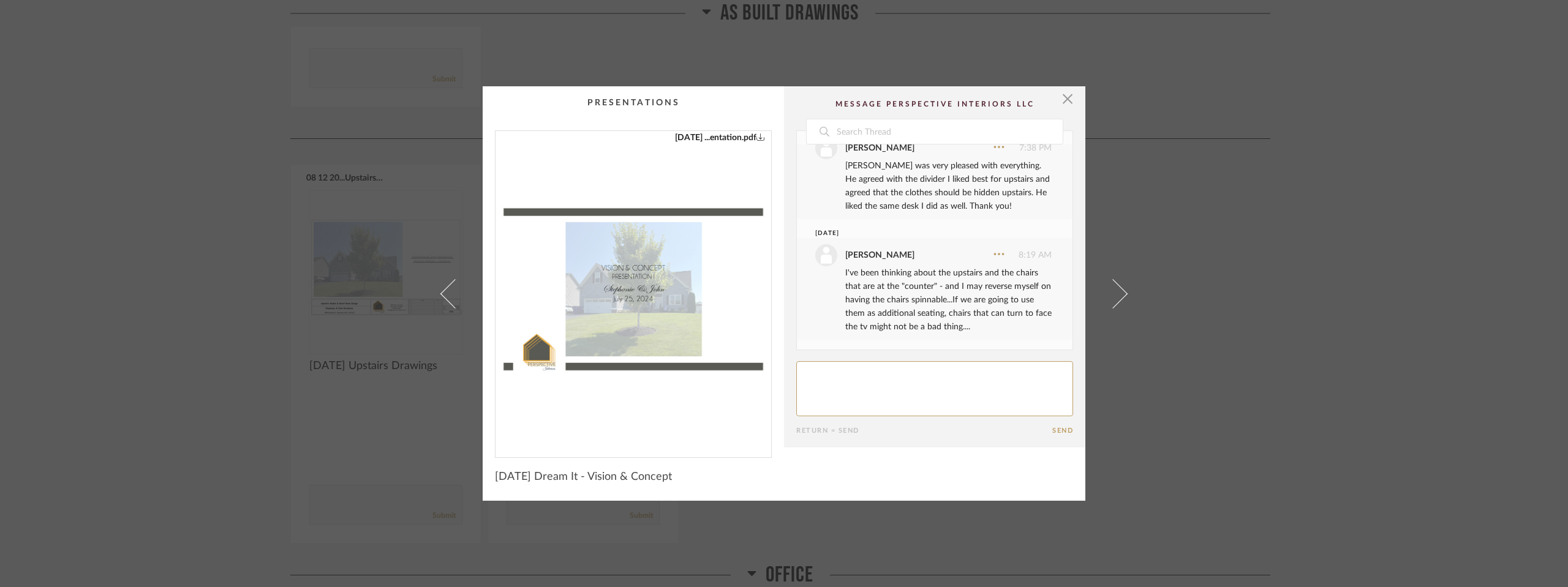
click at [593, 282] on img "0" at bounding box center [633, 289] width 276 height 317
